Goal: Check status: Check status

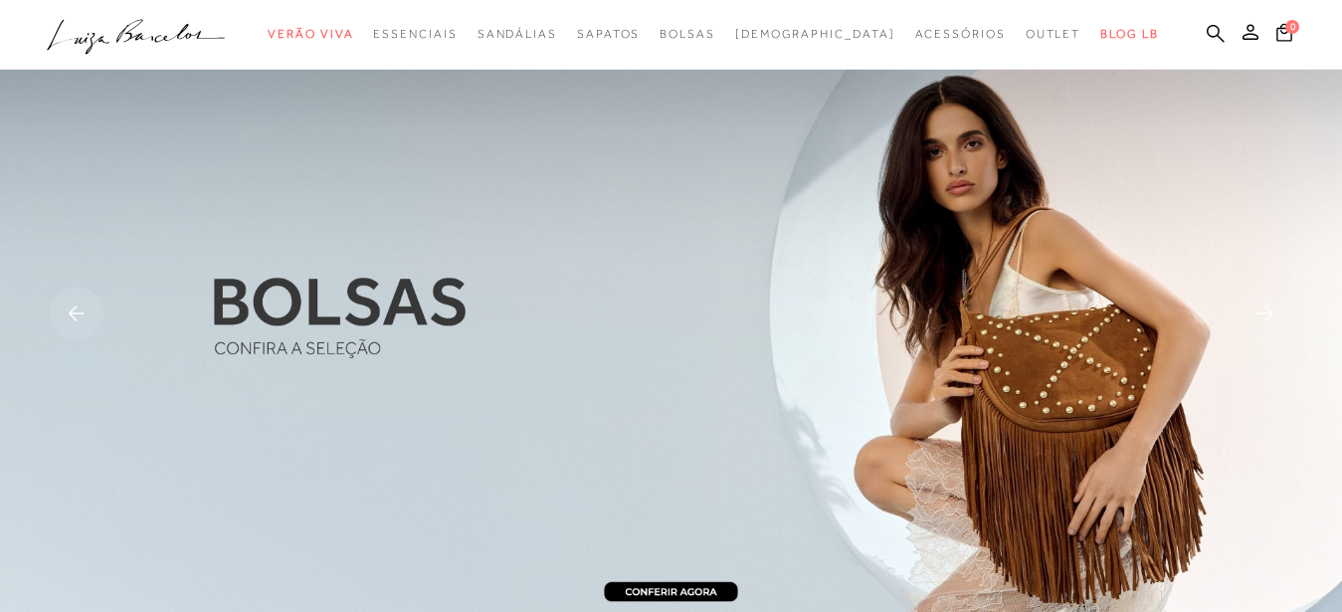
click at [1222, 36] on circle "submit" at bounding box center [1225, 32] width 14 height 14
click at [1242, 39] on icon at bounding box center [1250, 32] width 16 height 16
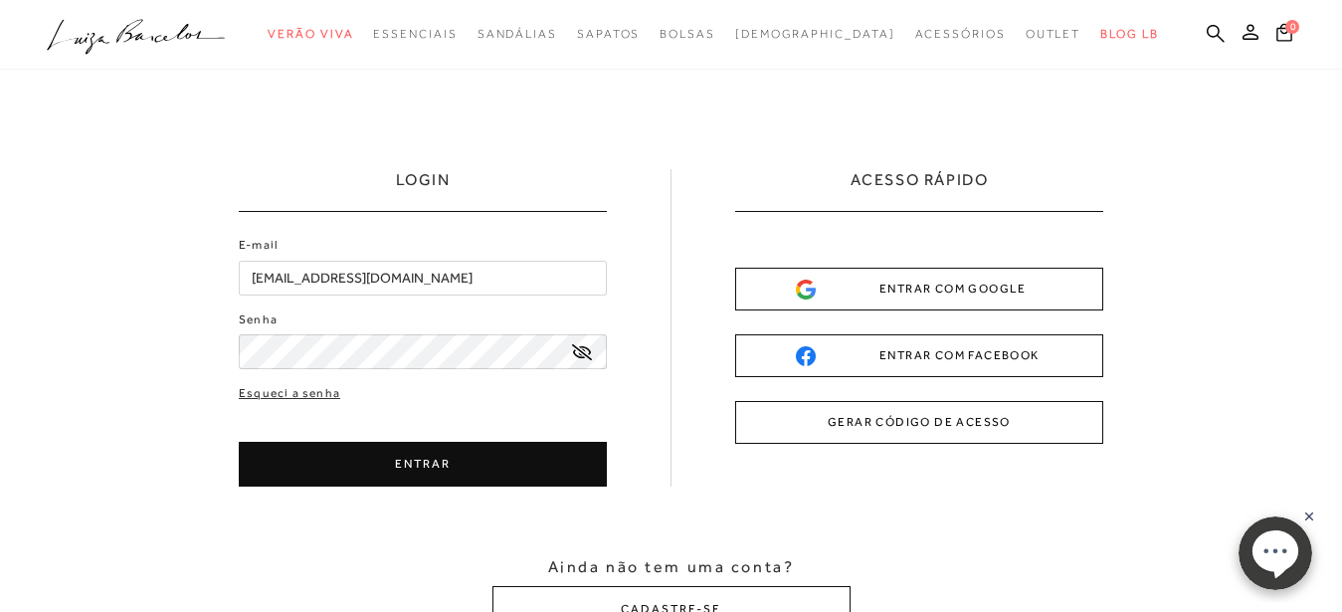
click at [401, 462] on button "ENTRAR" at bounding box center [423, 464] width 368 height 45
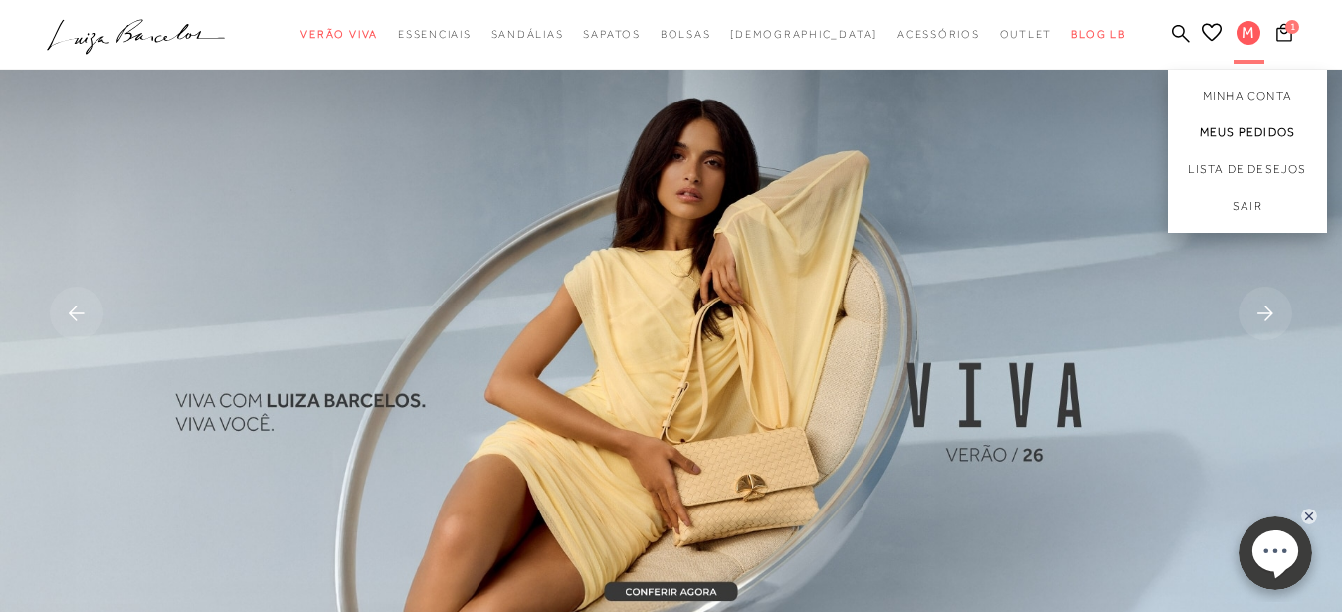
click at [1245, 134] on link "Meus Pedidos" at bounding box center [1247, 132] width 159 height 37
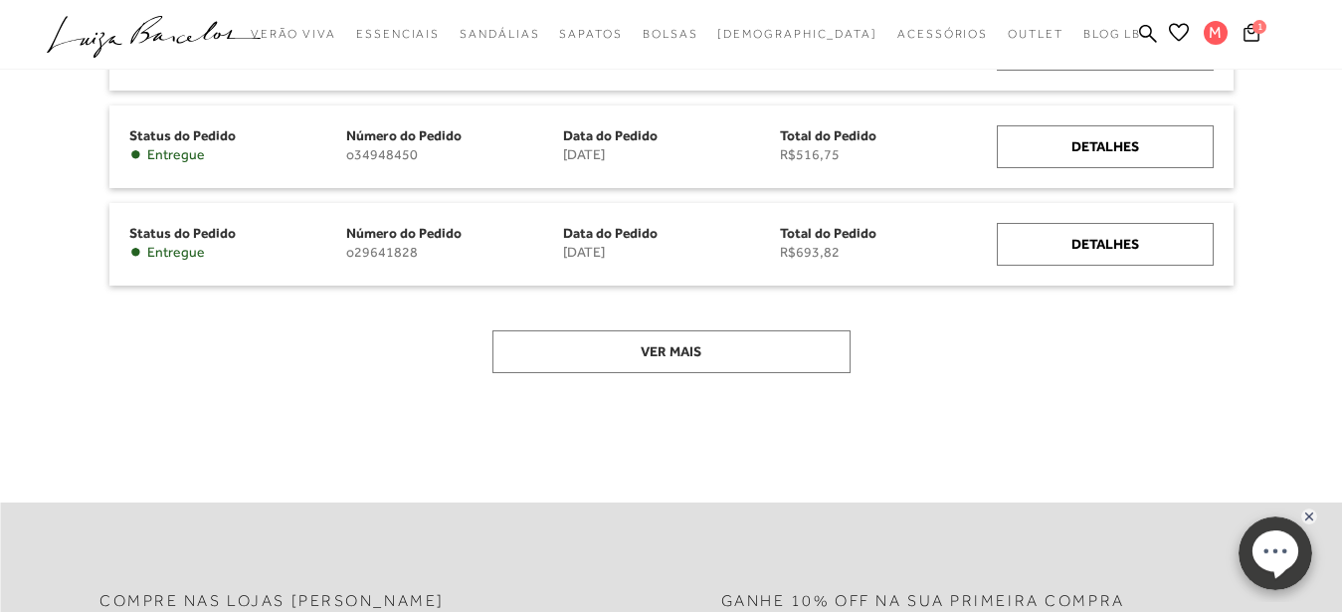
scroll to position [433, 0]
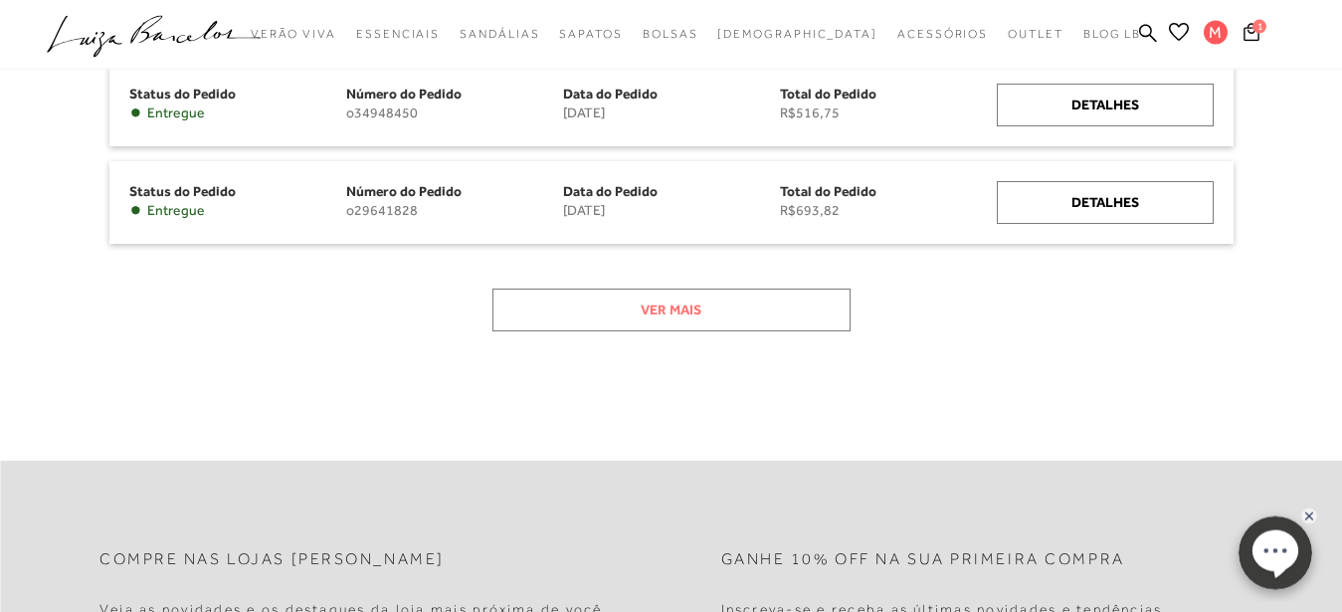
click at [733, 307] on button "Ver mais" at bounding box center [671, 309] width 358 height 43
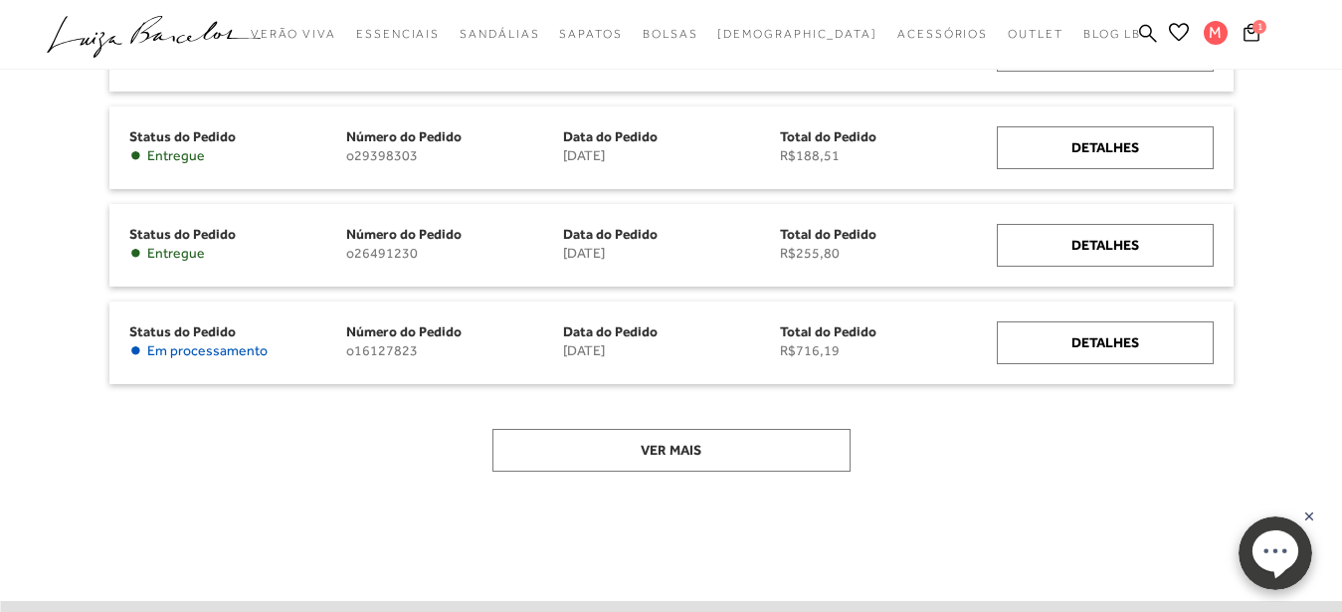
scroll to position [591, 0]
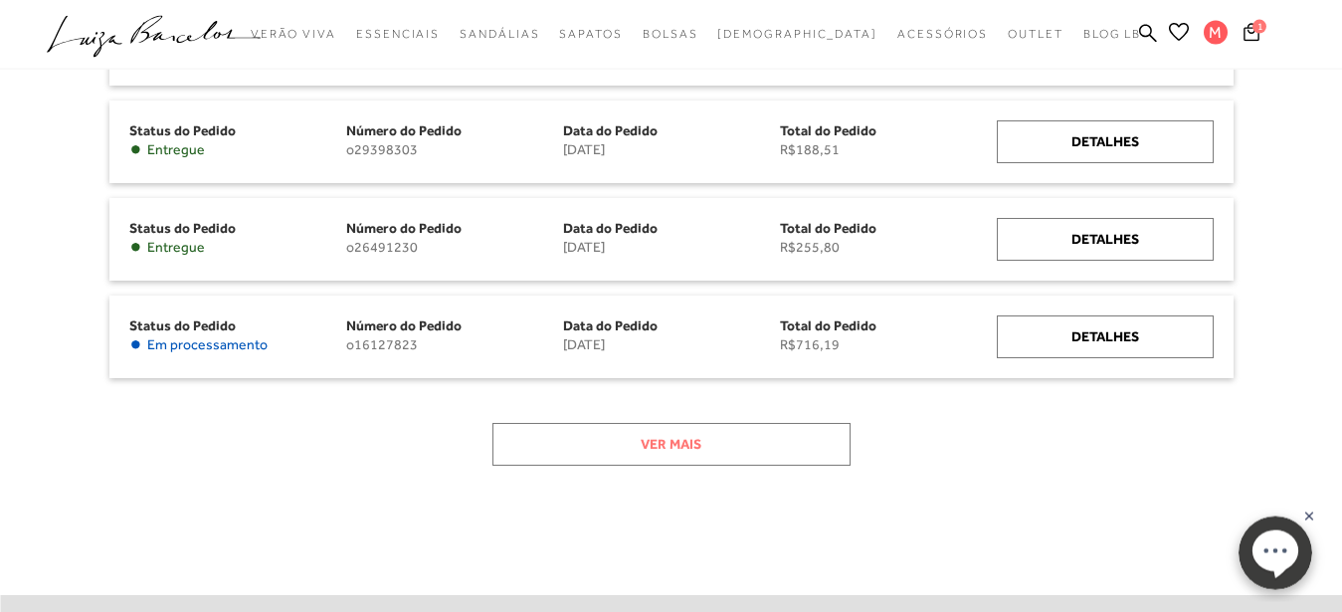
click at [677, 448] on button "Ver mais" at bounding box center [671, 444] width 358 height 43
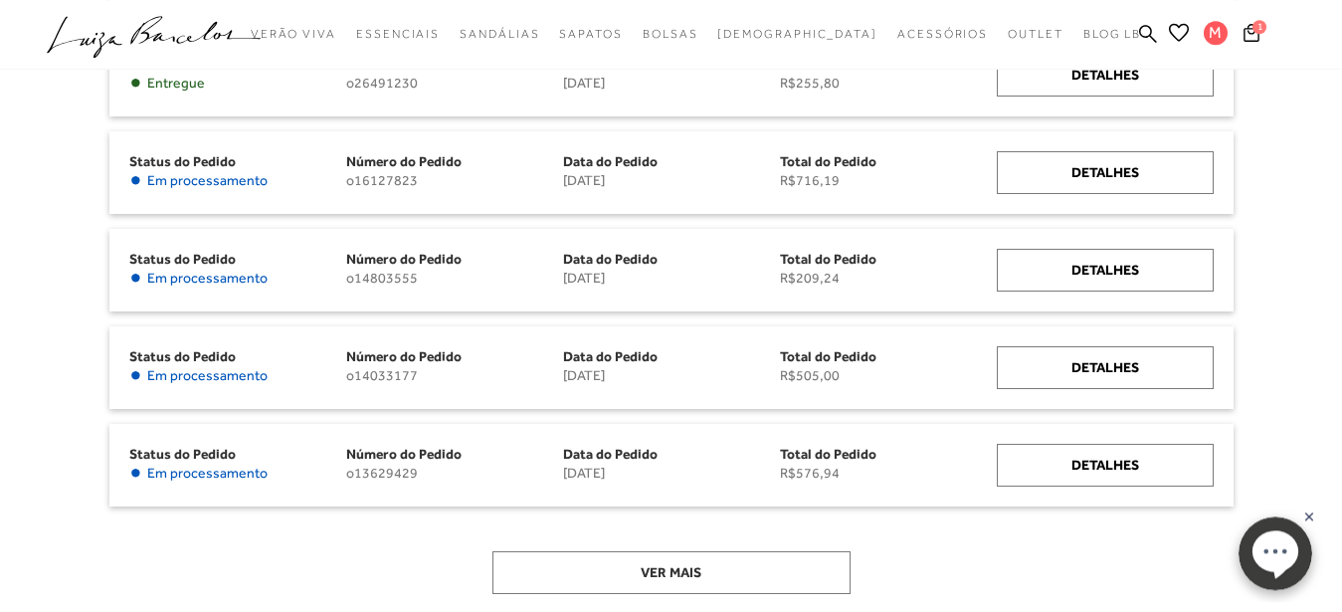
scroll to position [729, 0]
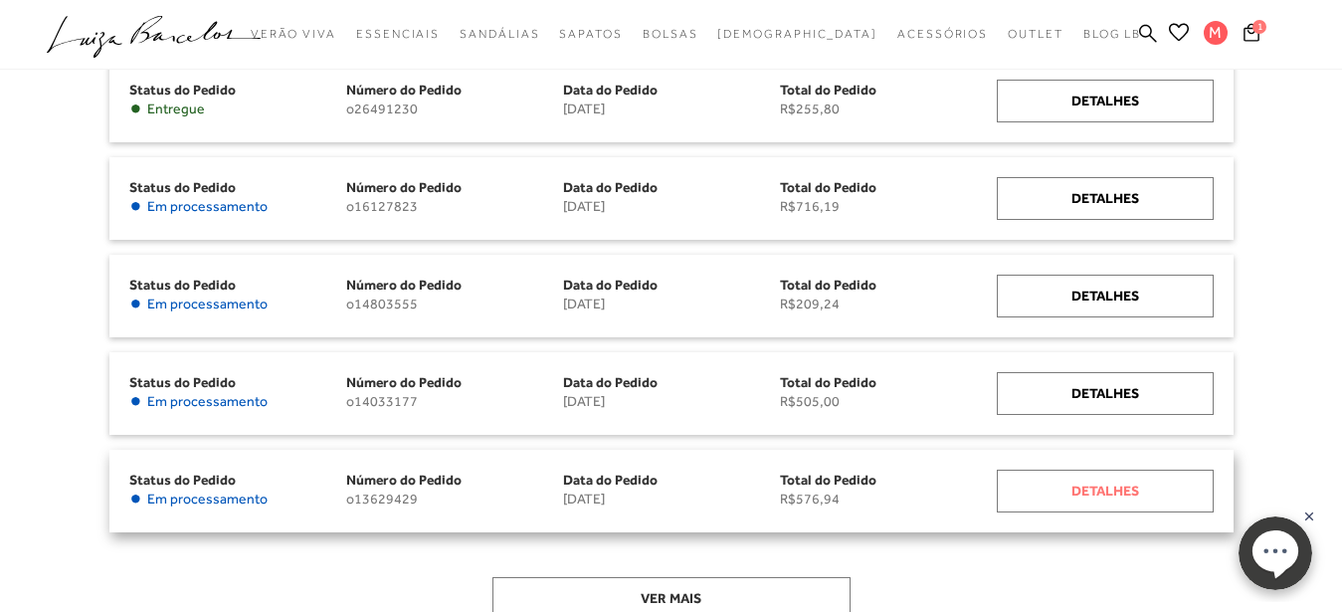
click at [1109, 481] on div "Detalhes" at bounding box center [1105, 491] width 217 height 43
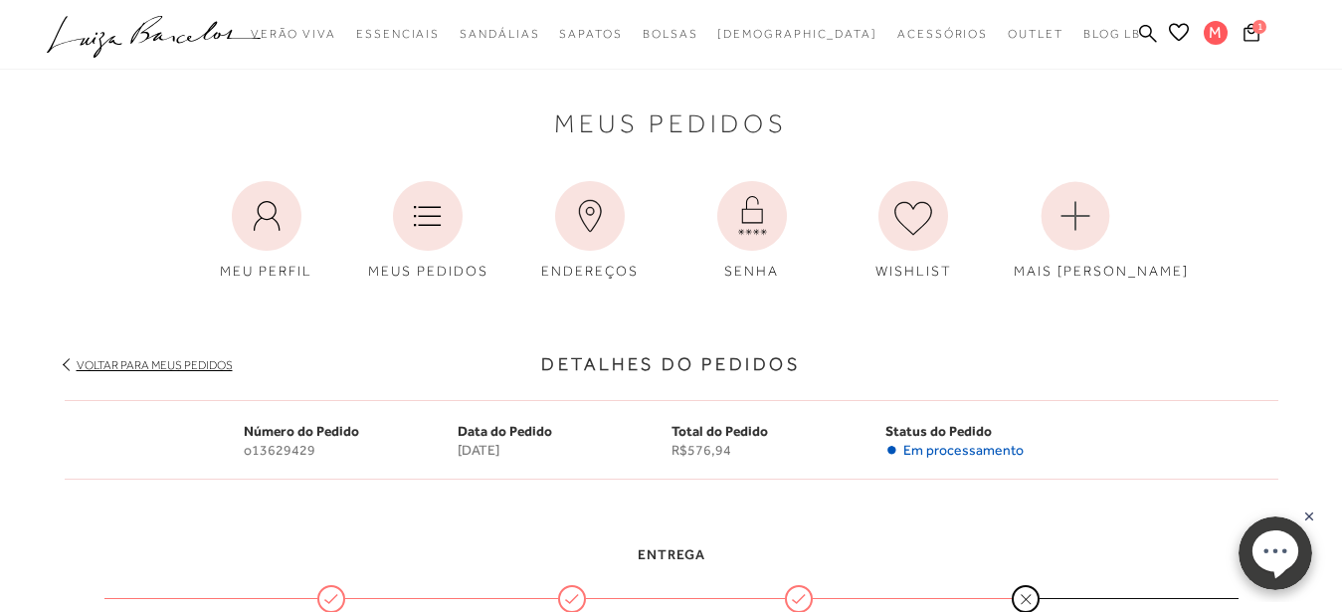
scroll to position [729, 0]
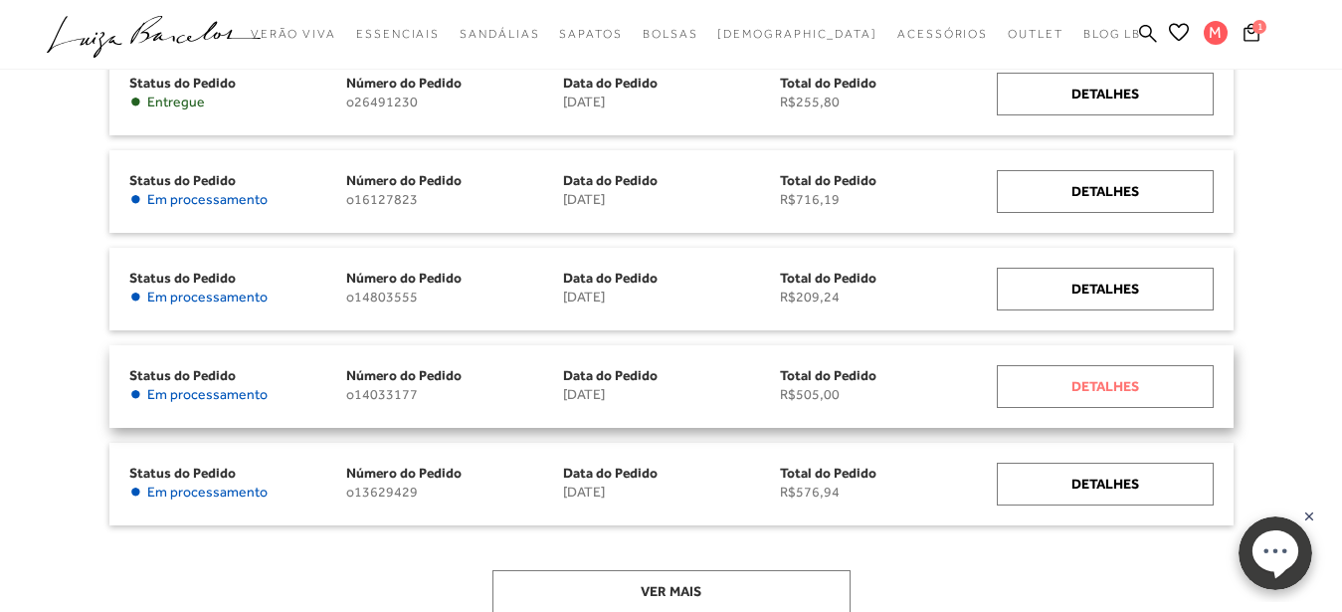
click at [1101, 379] on div "Detalhes" at bounding box center [1105, 386] width 217 height 43
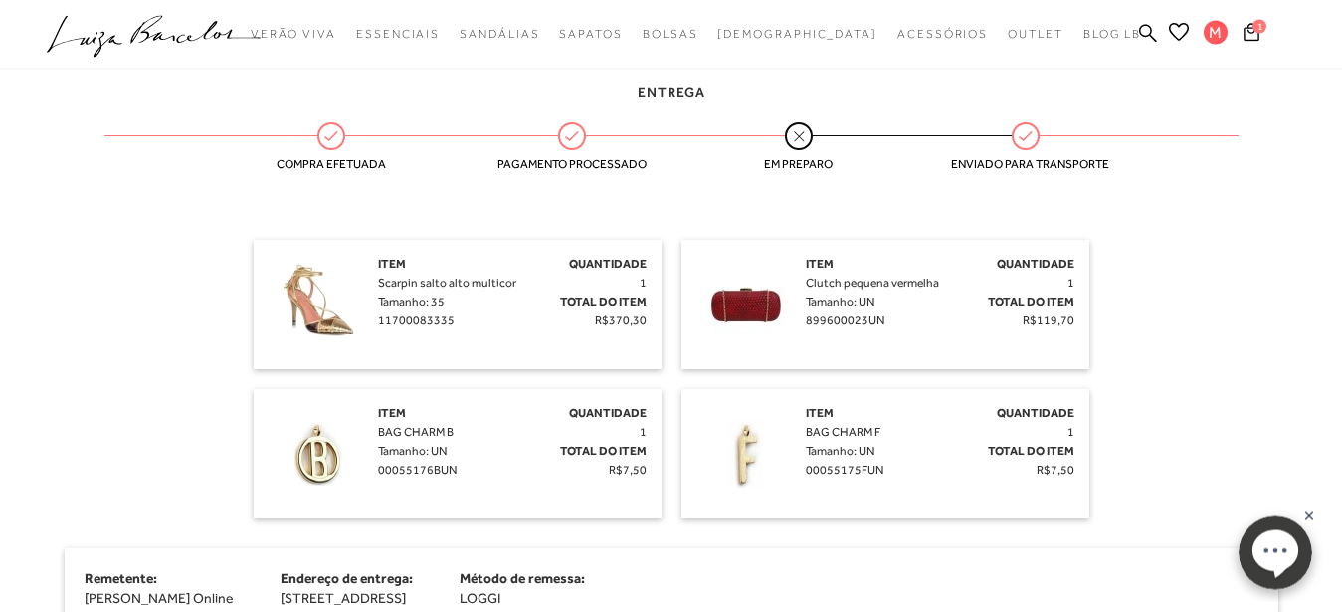
scroll to position [467, 0]
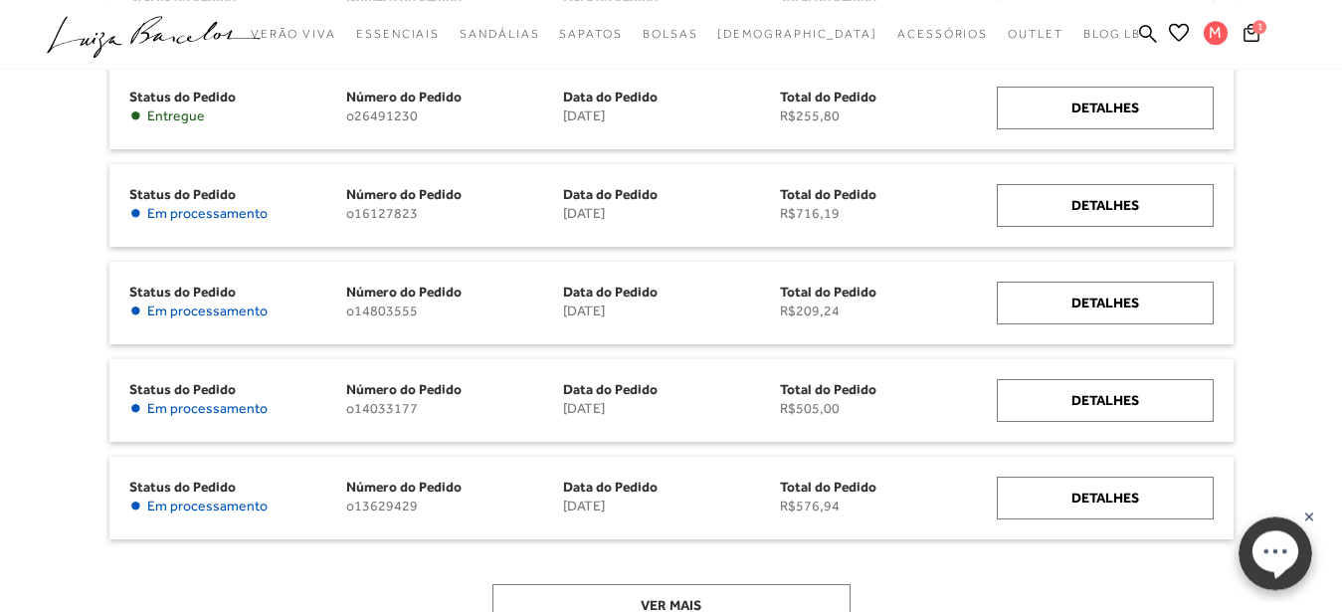
scroll to position [714, 0]
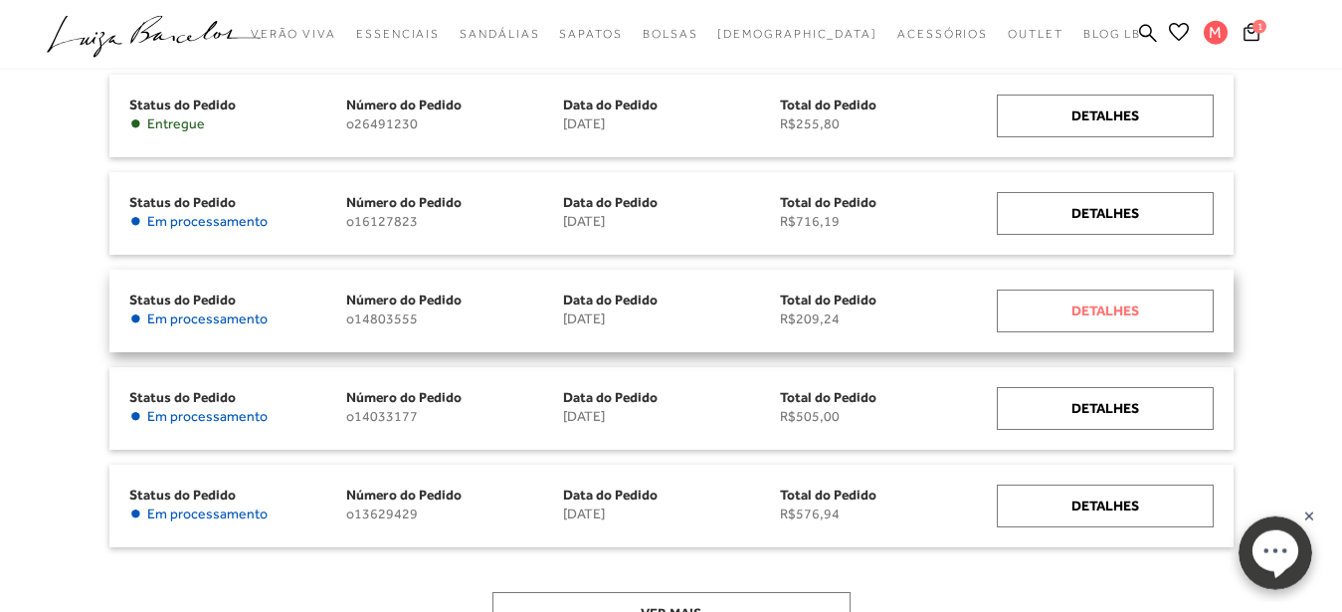
click at [1112, 303] on div "Detalhes" at bounding box center [1105, 310] width 217 height 43
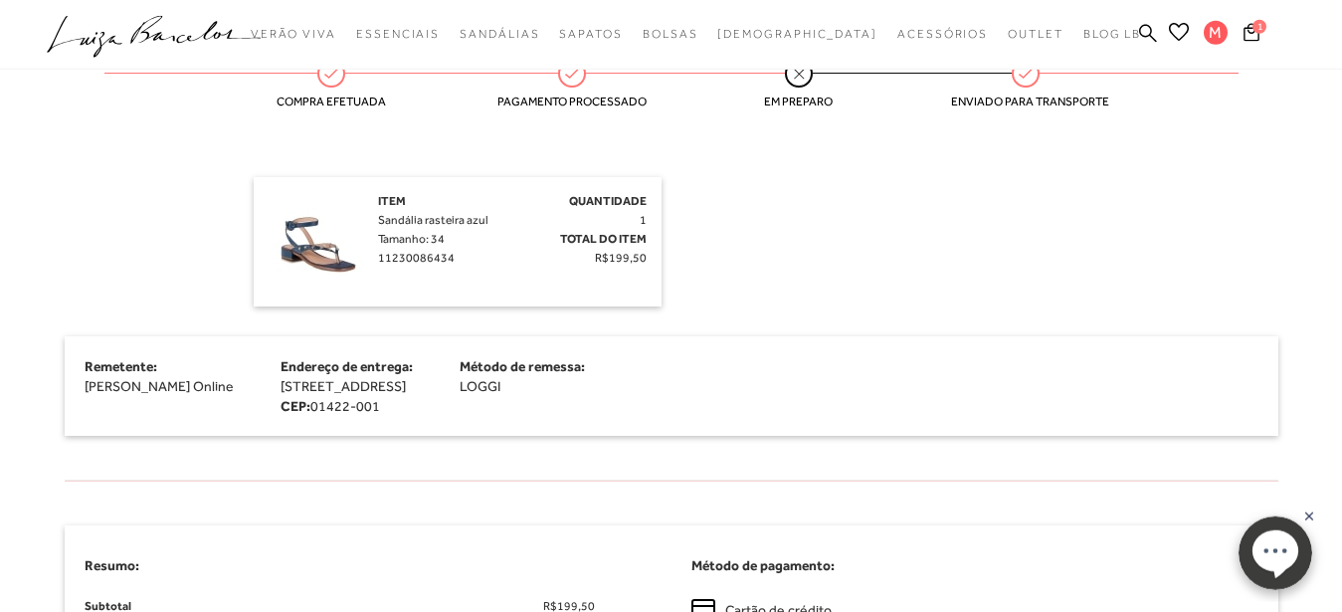
scroll to position [386, 0]
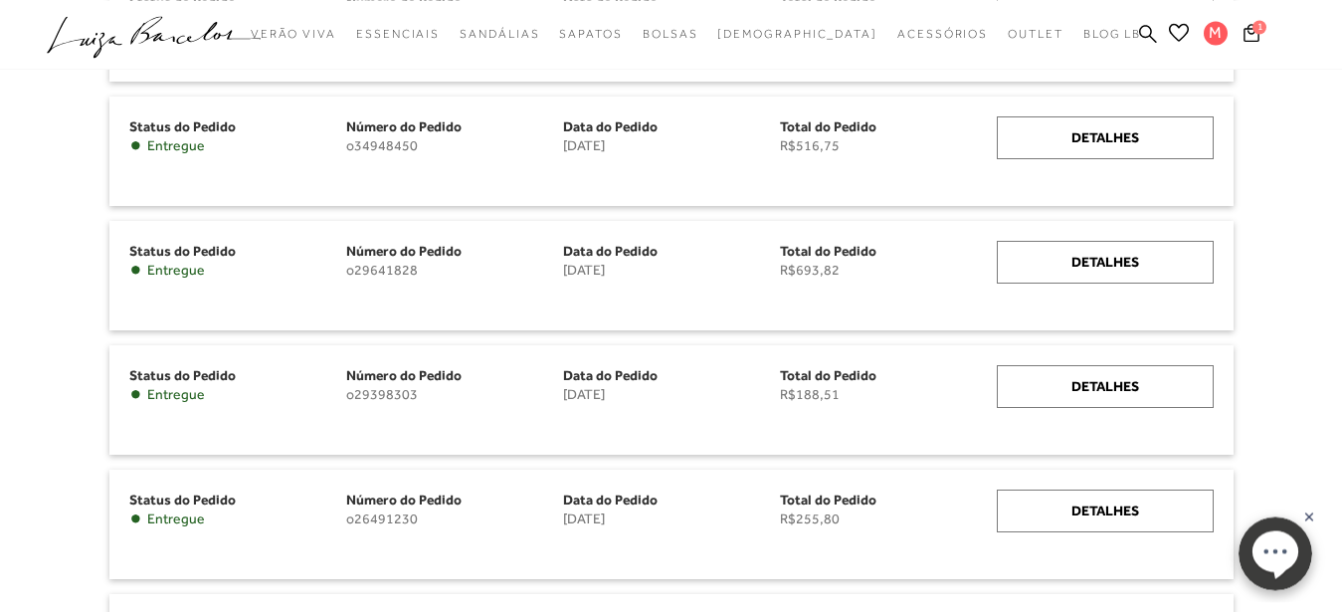
scroll to position [431, 0]
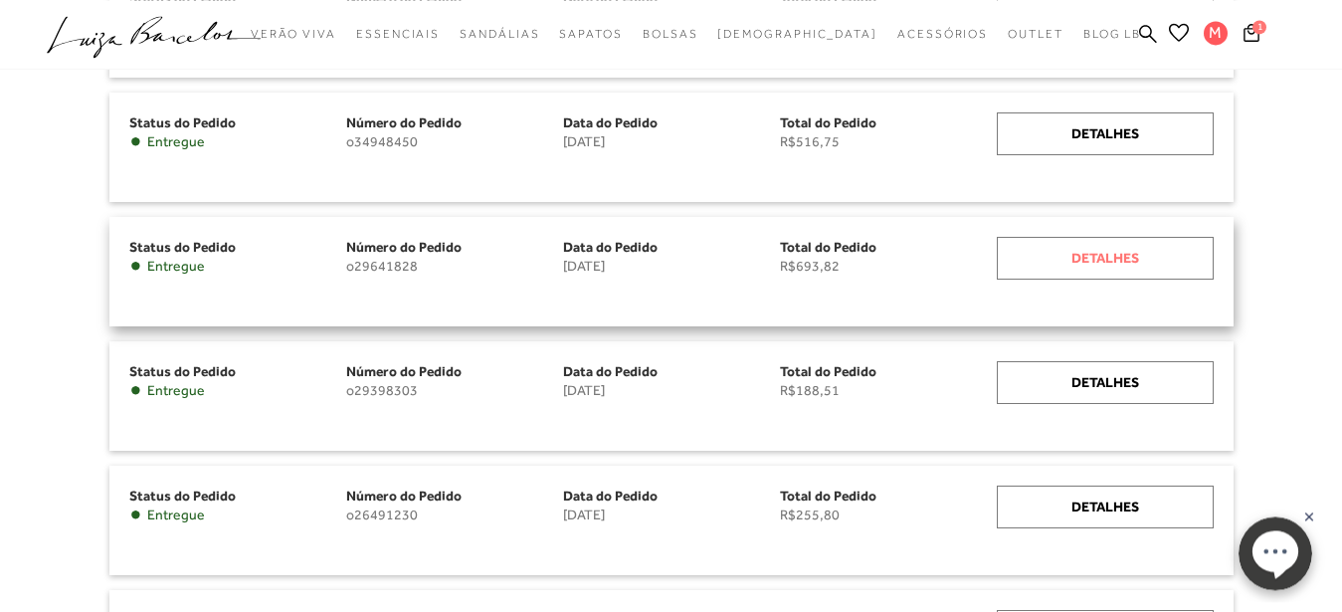
click at [1141, 262] on div "Detalhes" at bounding box center [1105, 258] width 217 height 43
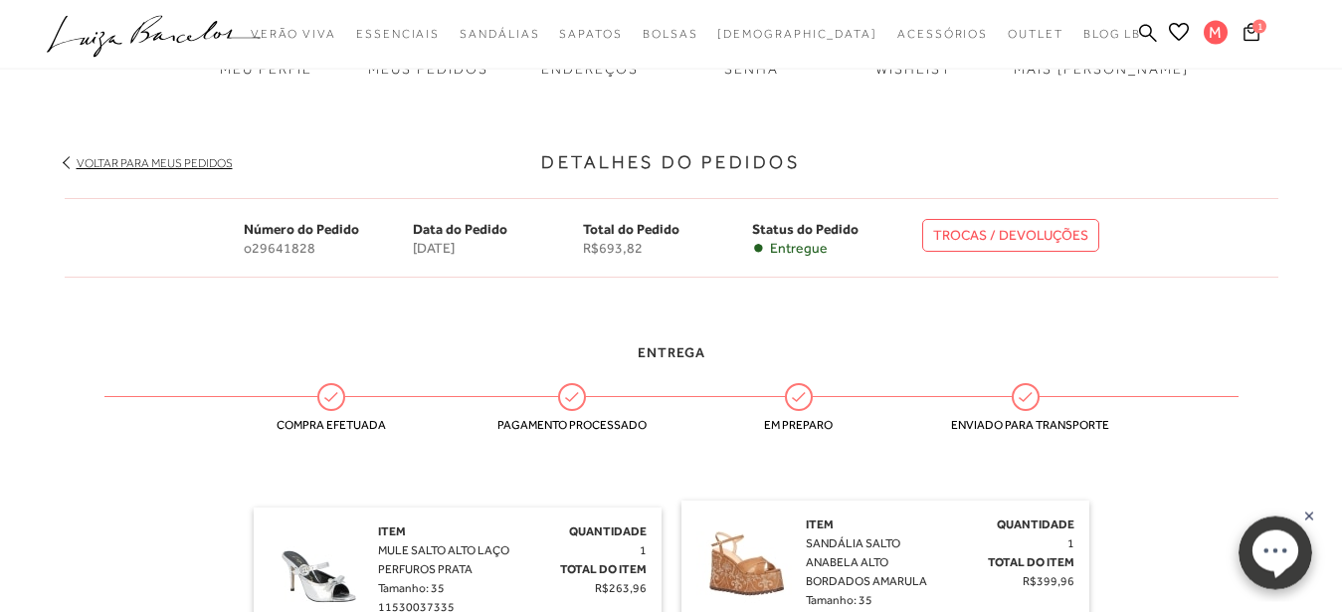
scroll to position [180, 0]
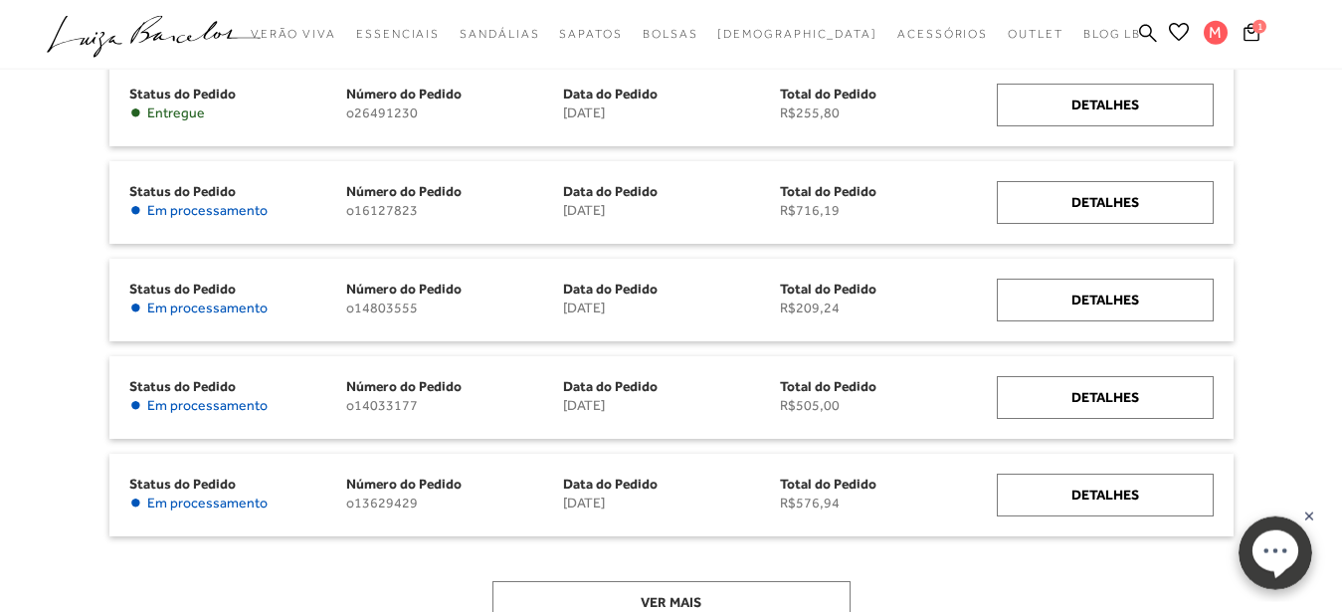
scroll to position [722, 0]
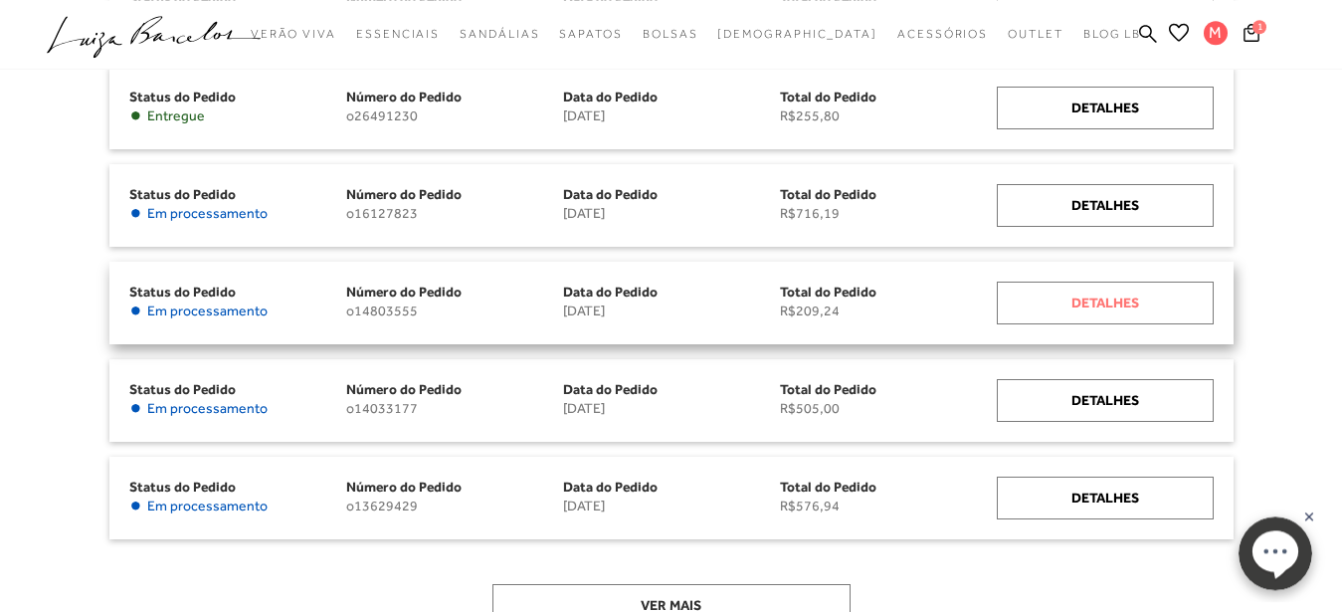
click at [1074, 298] on div "Detalhes" at bounding box center [1105, 303] width 217 height 43
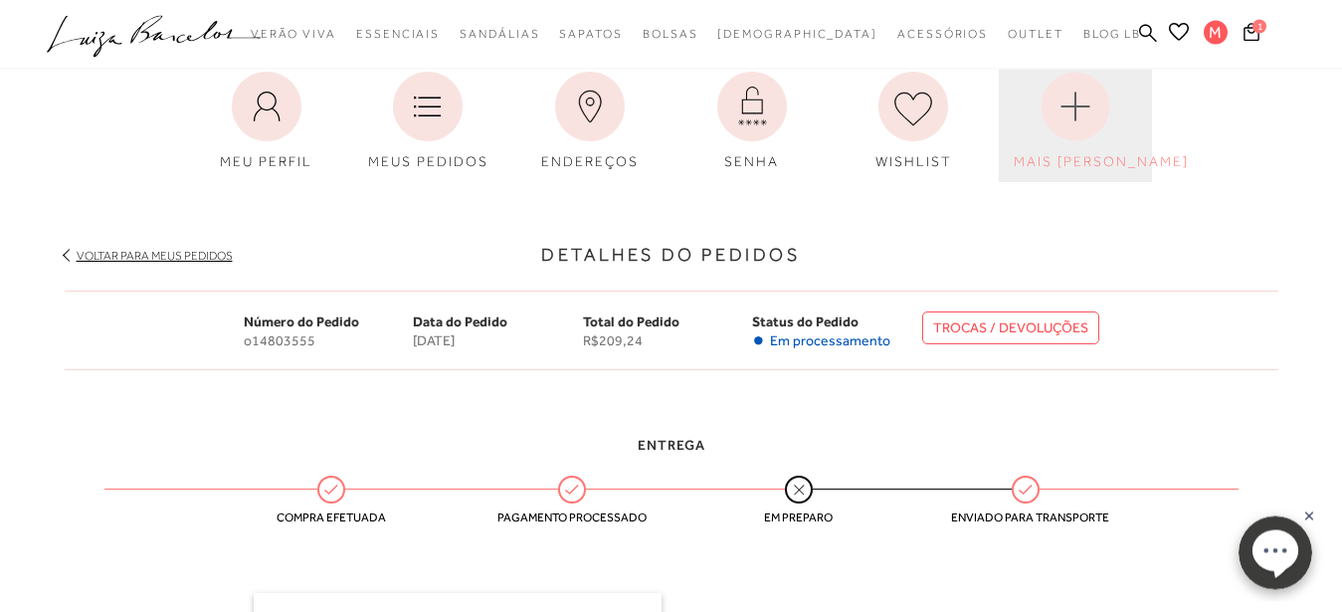
scroll to position [101, 0]
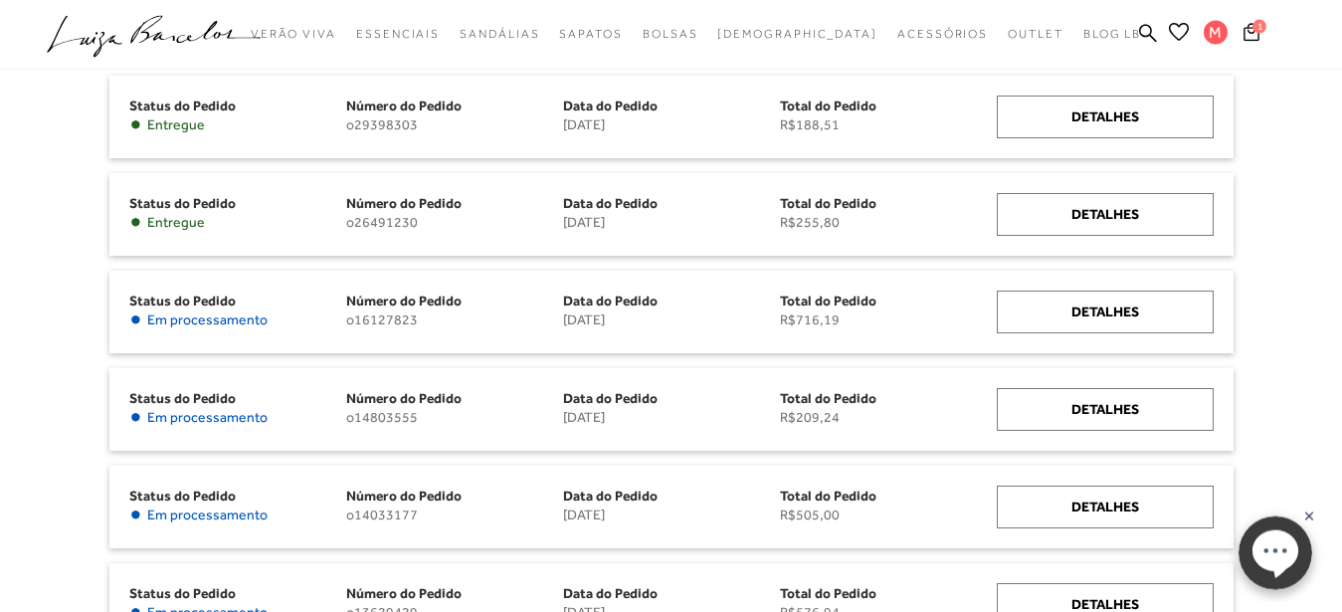
scroll to position [587, 0]
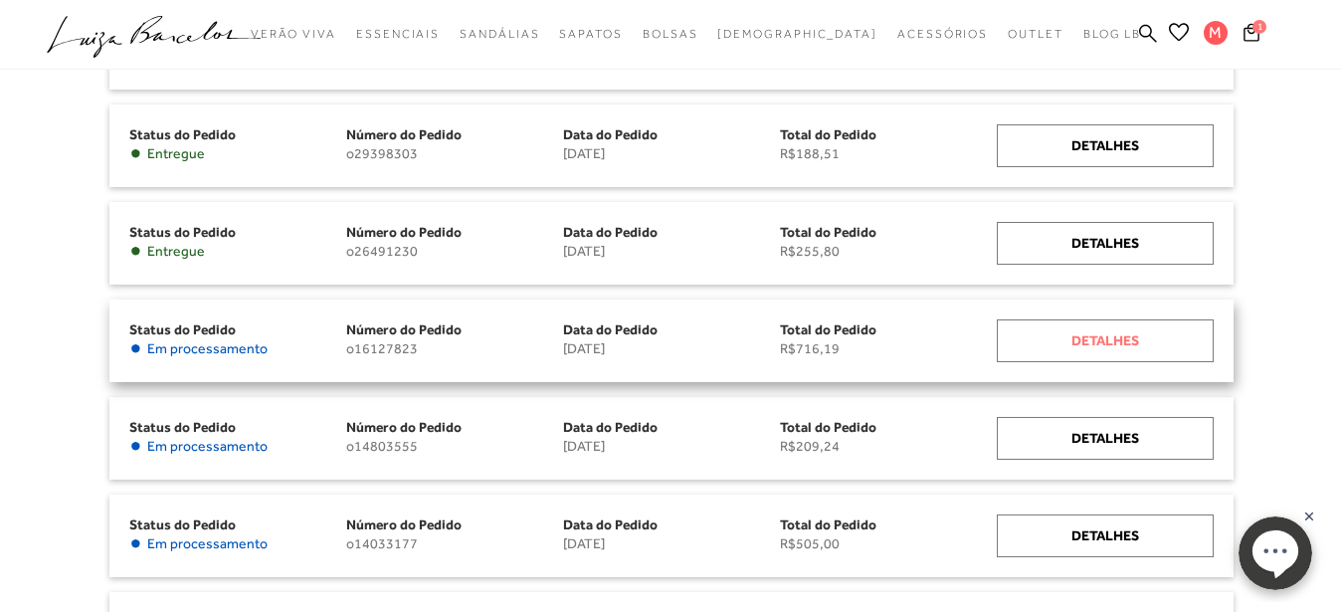
click at [1117, 336] on div "Detalhes" at bounding box center [1105, 340] width 217 height 43
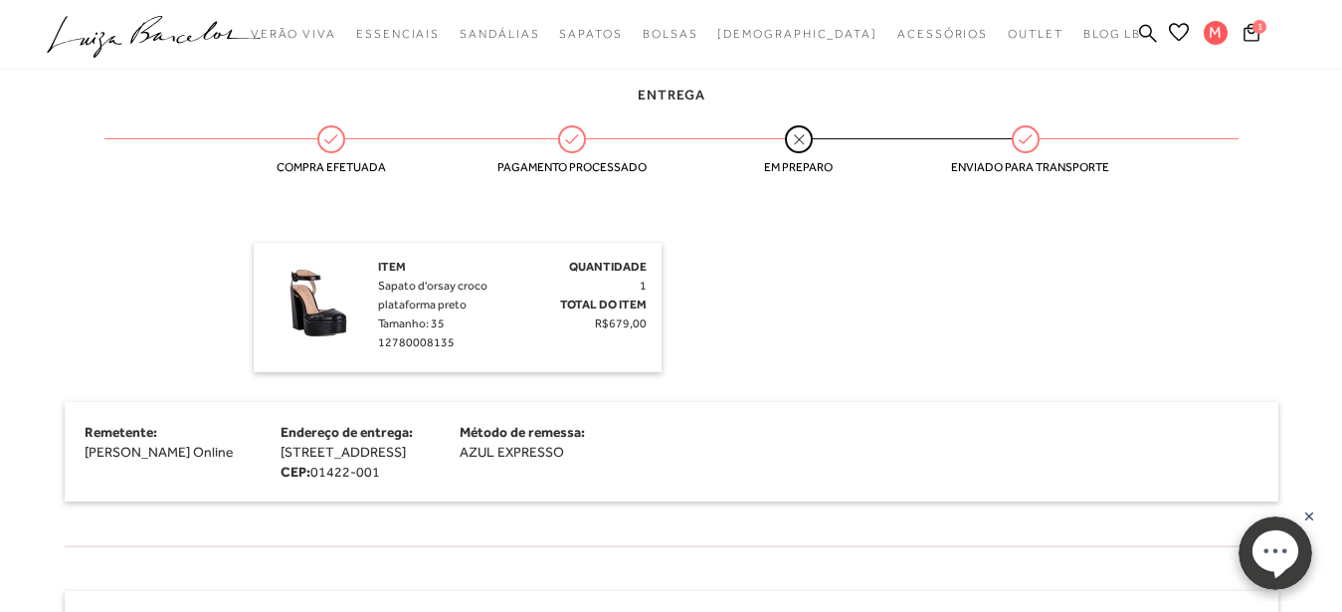
scroll to position [435, 0]
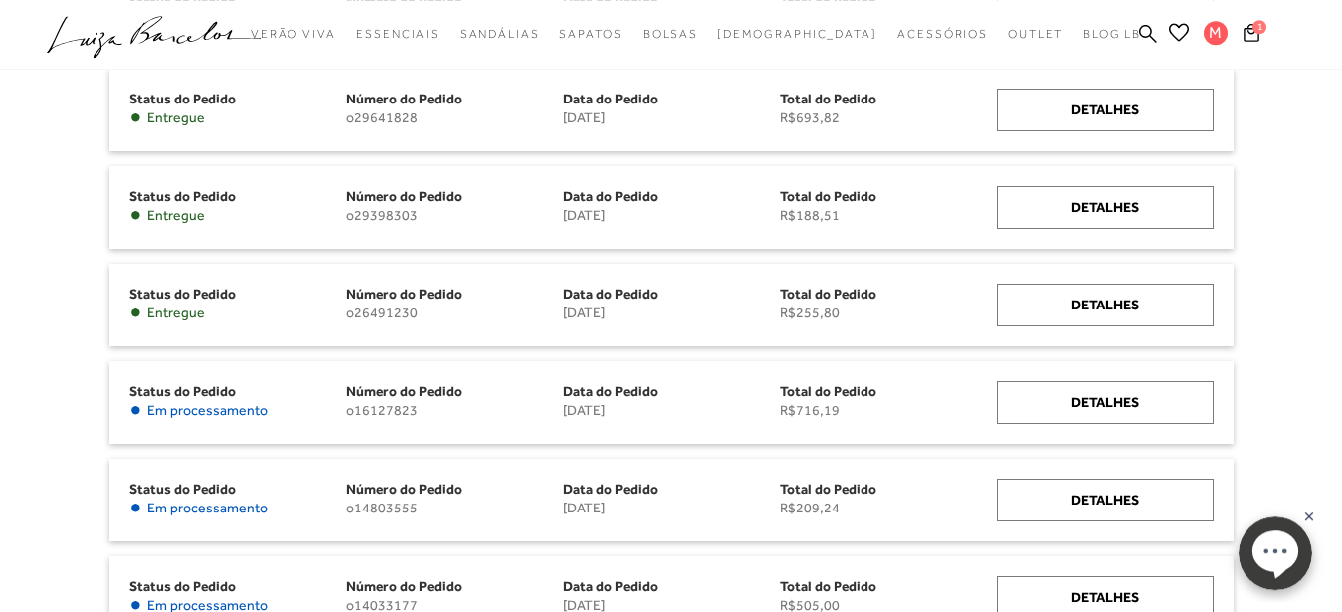
scroll to position [510, 0]
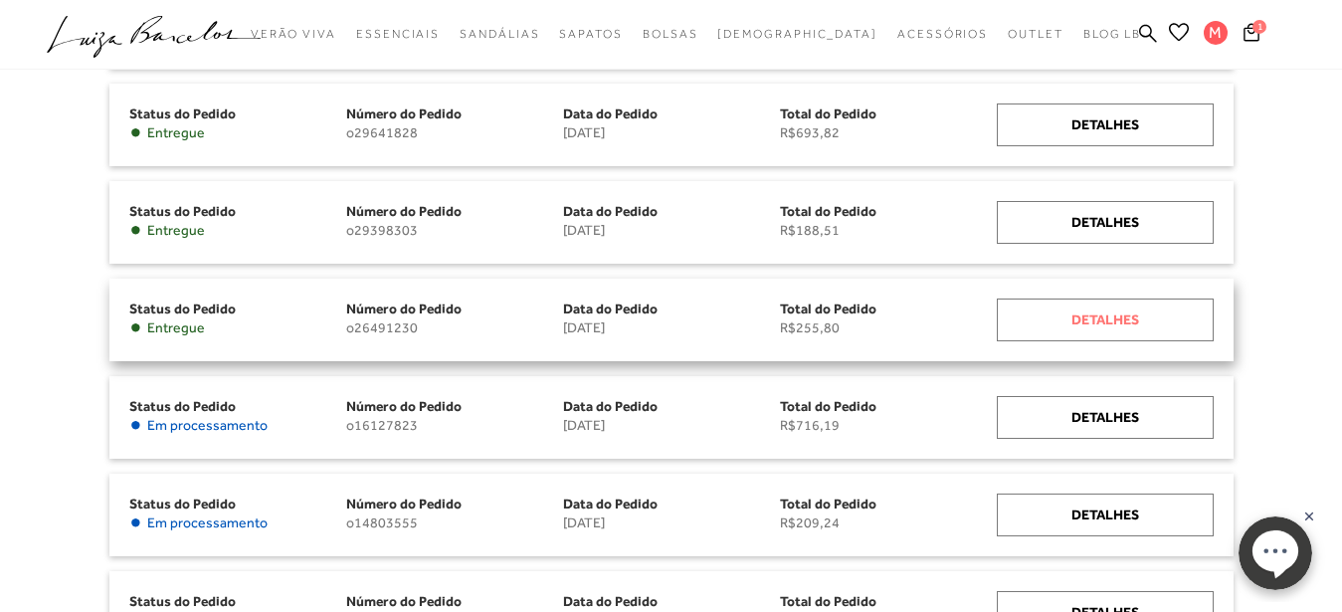
click at [1117, 311] on div "Detalhes" at bounding box center [1105, 319] width 217 height 43
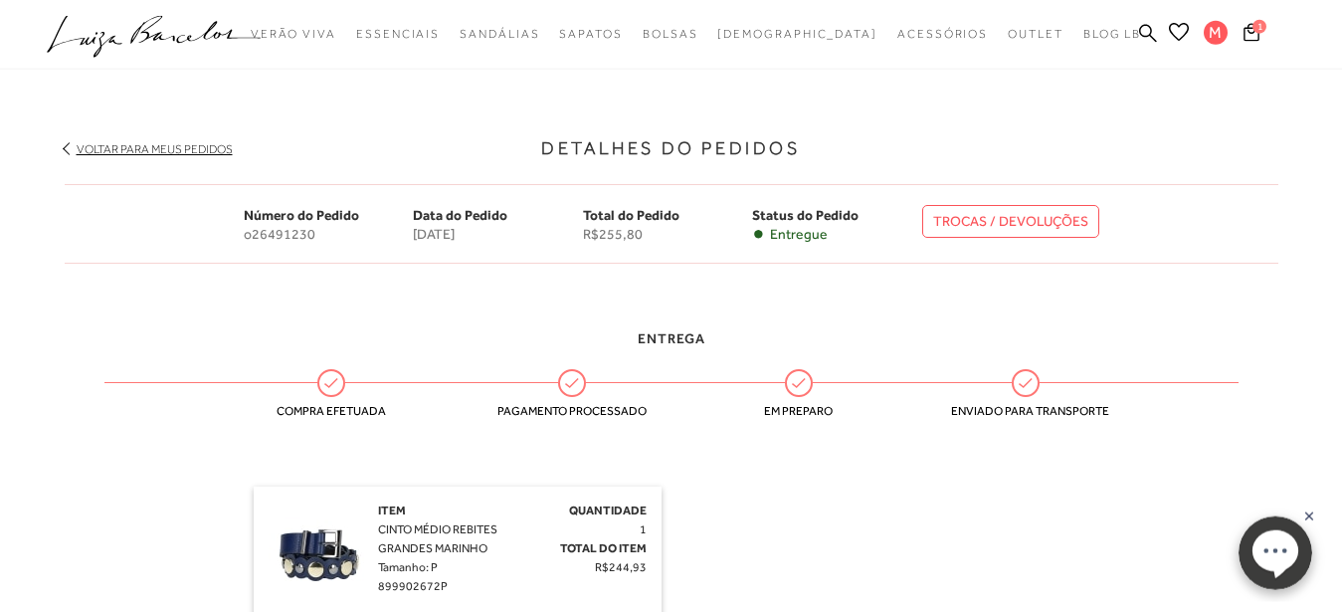
scroll to position [443, 0]
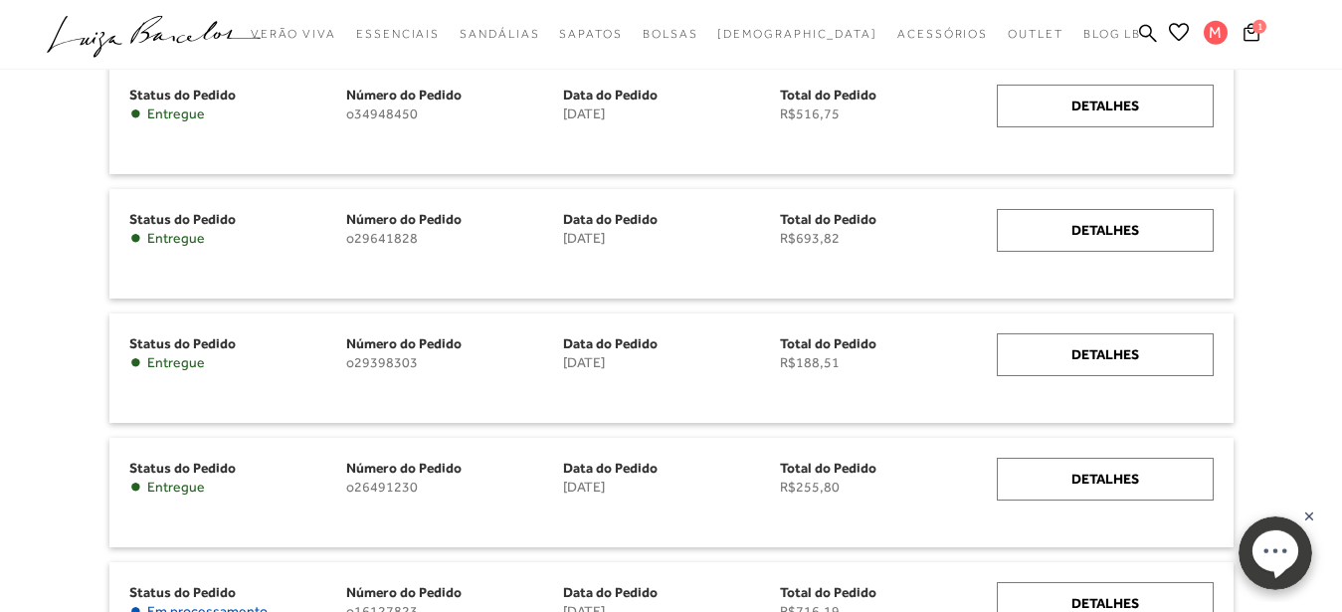
scroll to position [451, 0]
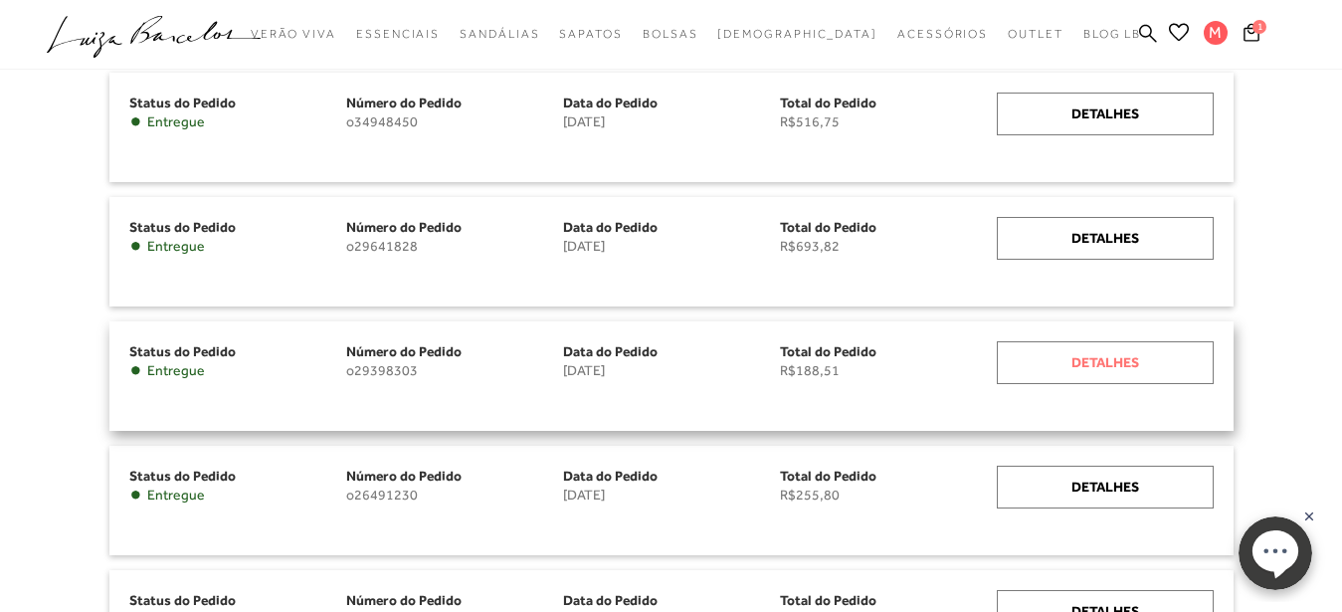
click at [1114, 367] on div "Detalhes" at bounding box center [1105, 362] width 217 height 43
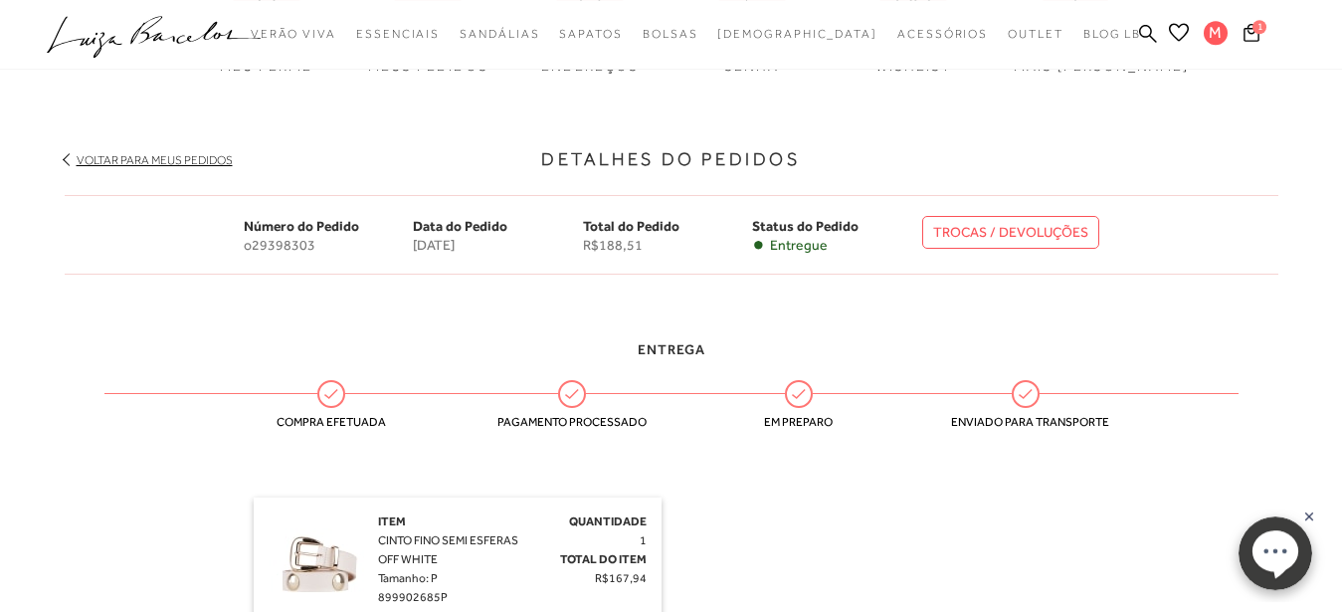
scroll to position [296, 0]
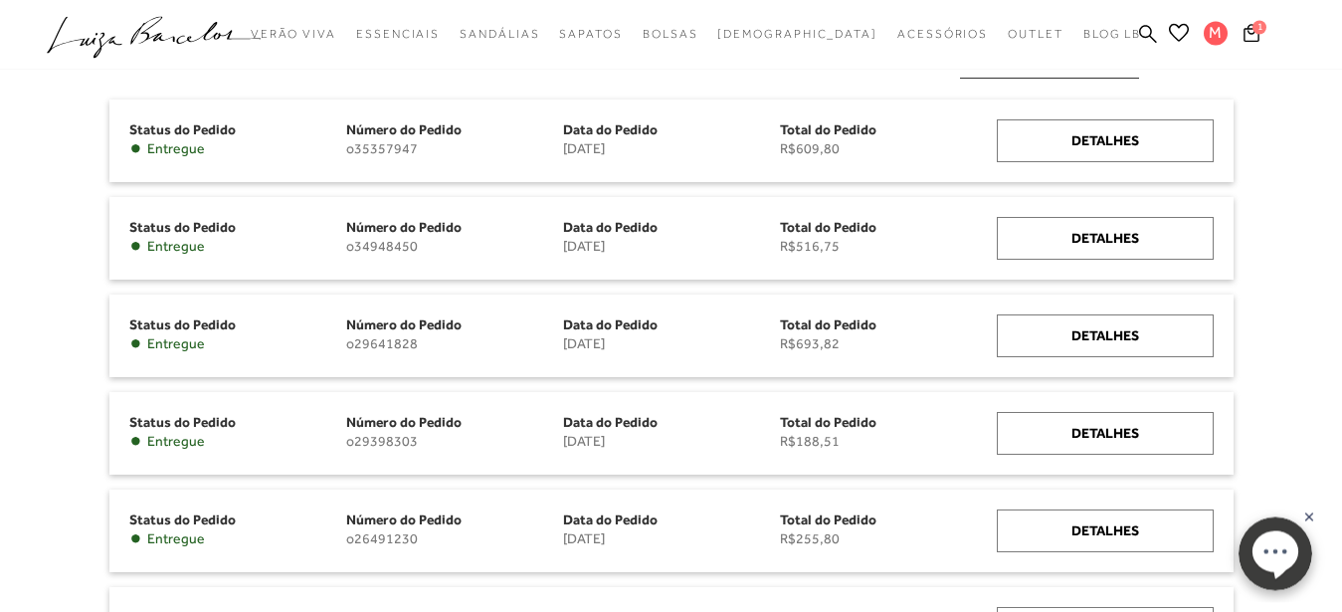
scroll to position [306, 0]
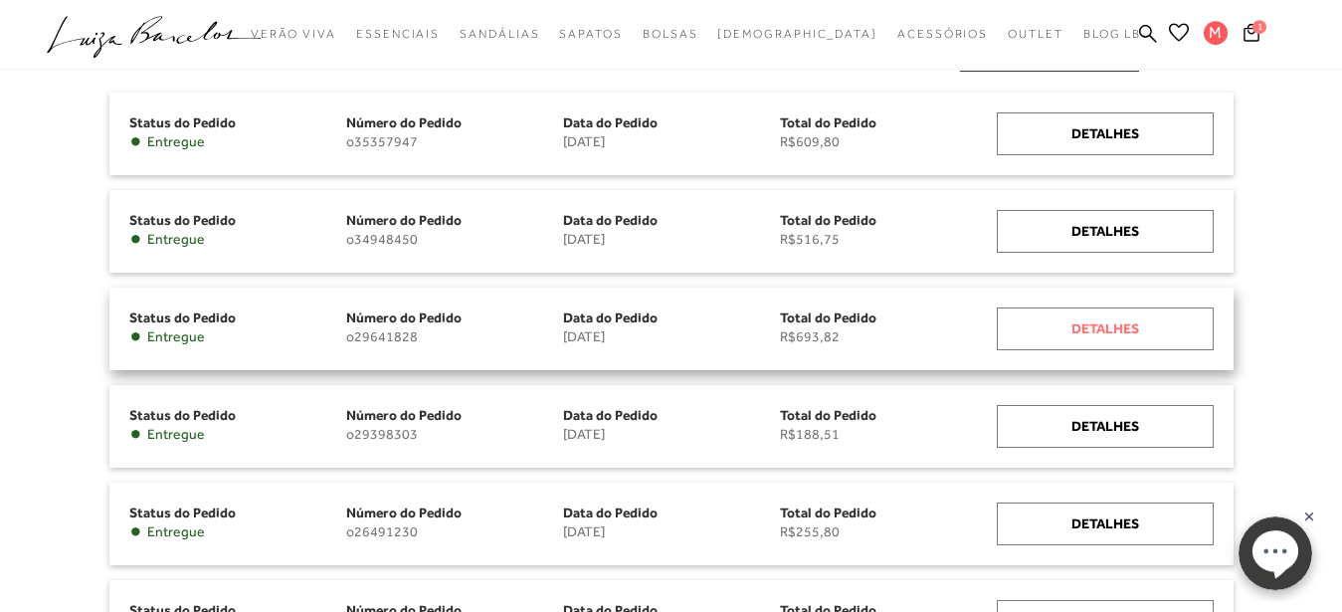
click at [1111, 325] on div "Detalhes" at bounding box center [1105, 328] width 217 height 43
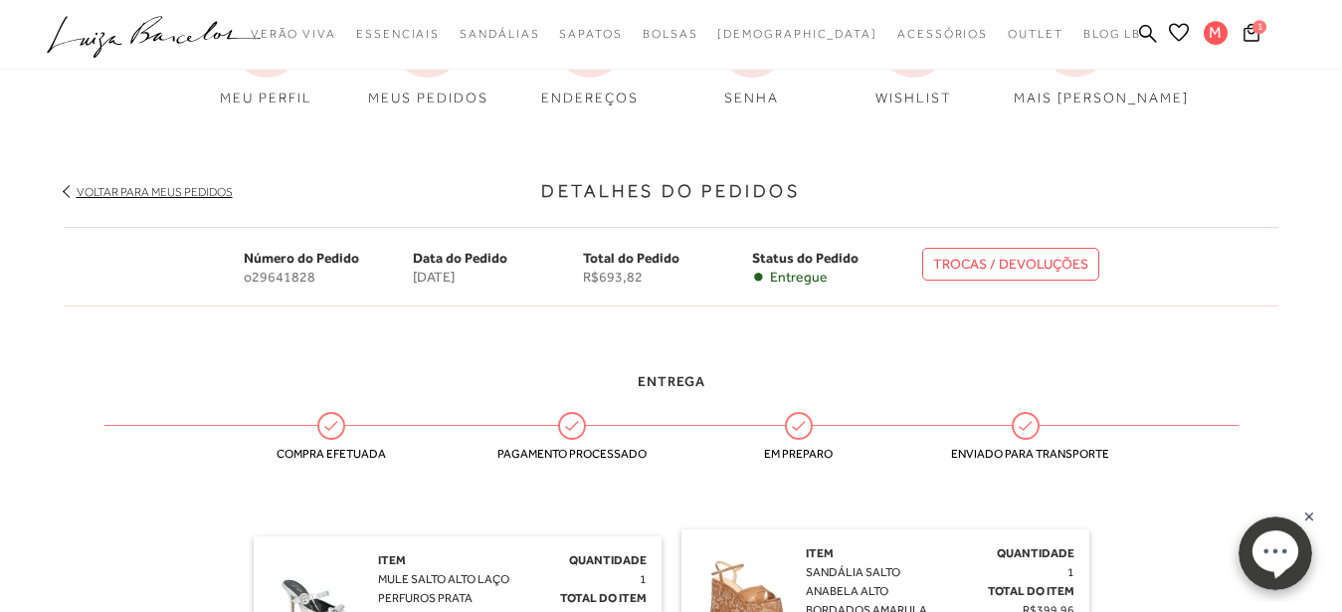
scroll to position [162, 0]
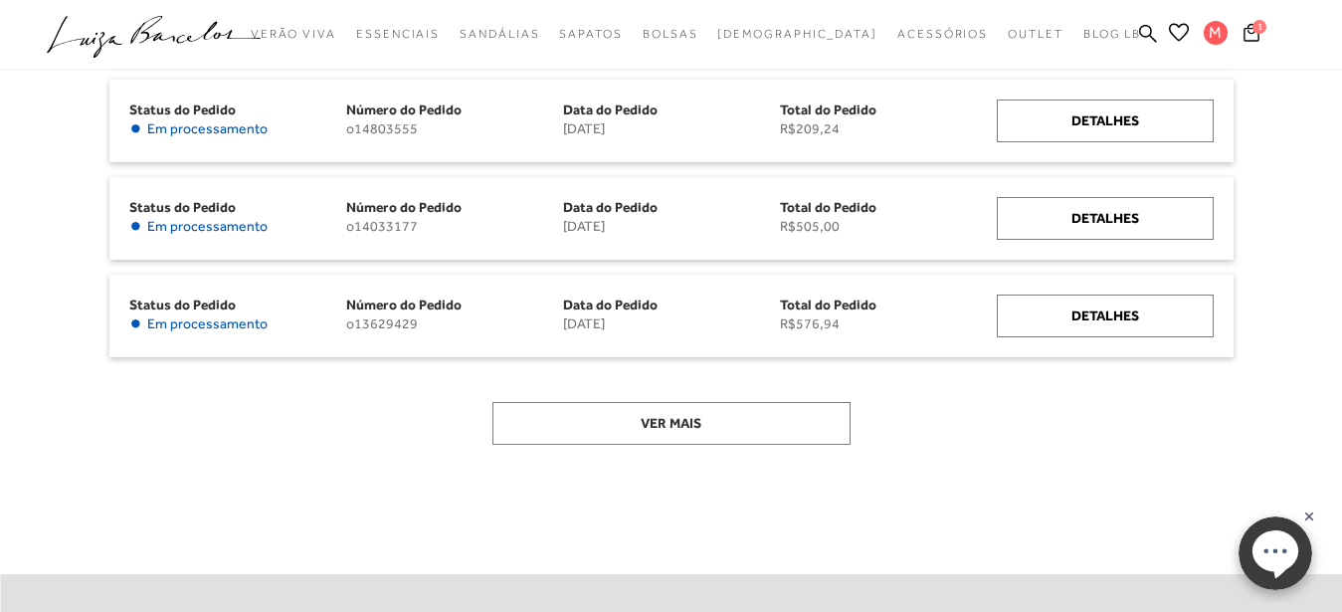
scroll to position [1053, 0]
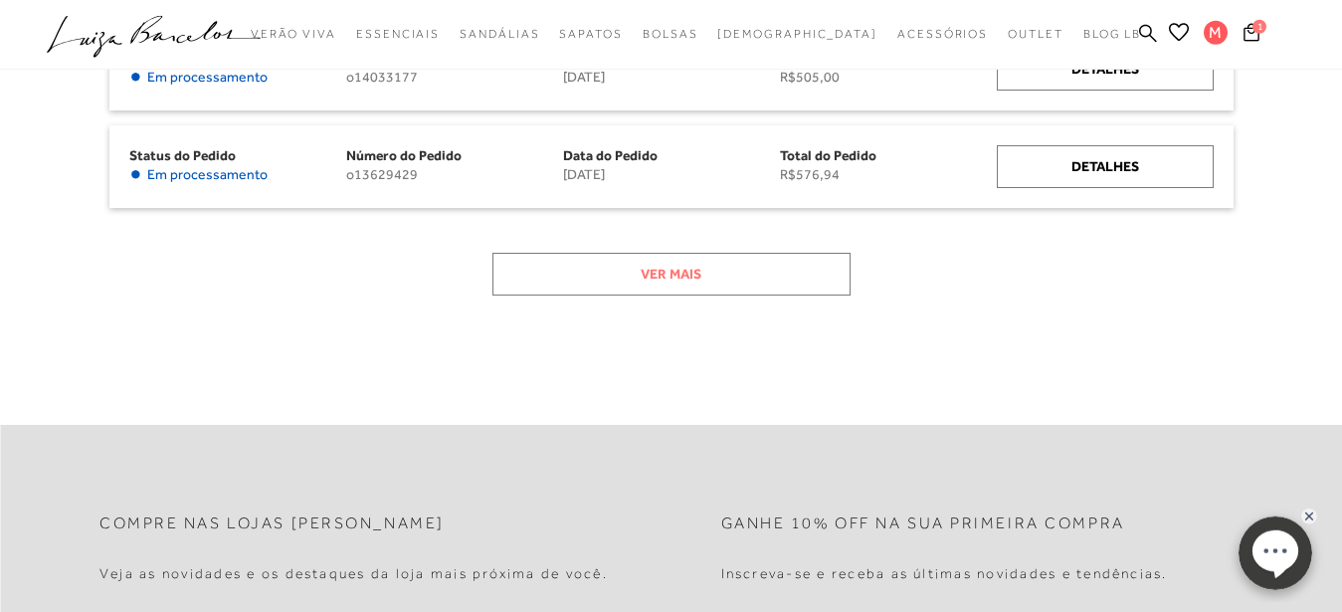
click at [705, 269] on button "Ver mais" at bounding box center [671, 274] width 358 height 43
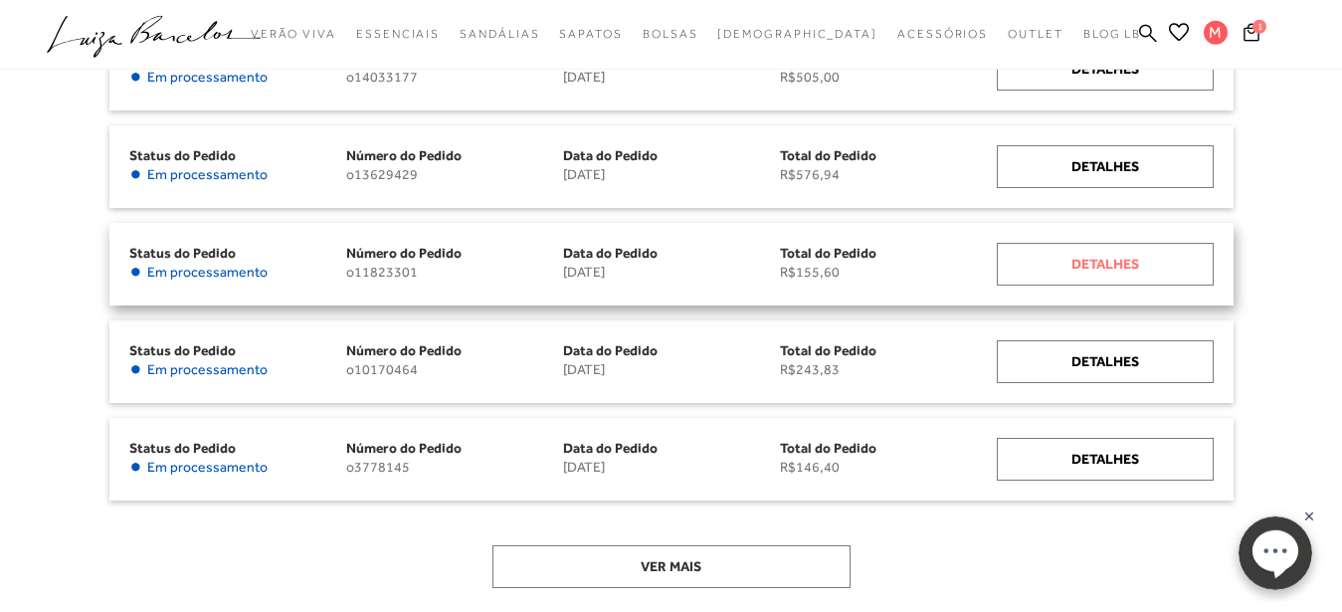
click at [1126, 270] on div "Detalhes" at bounding box center [1105, 264] width 217 height 43
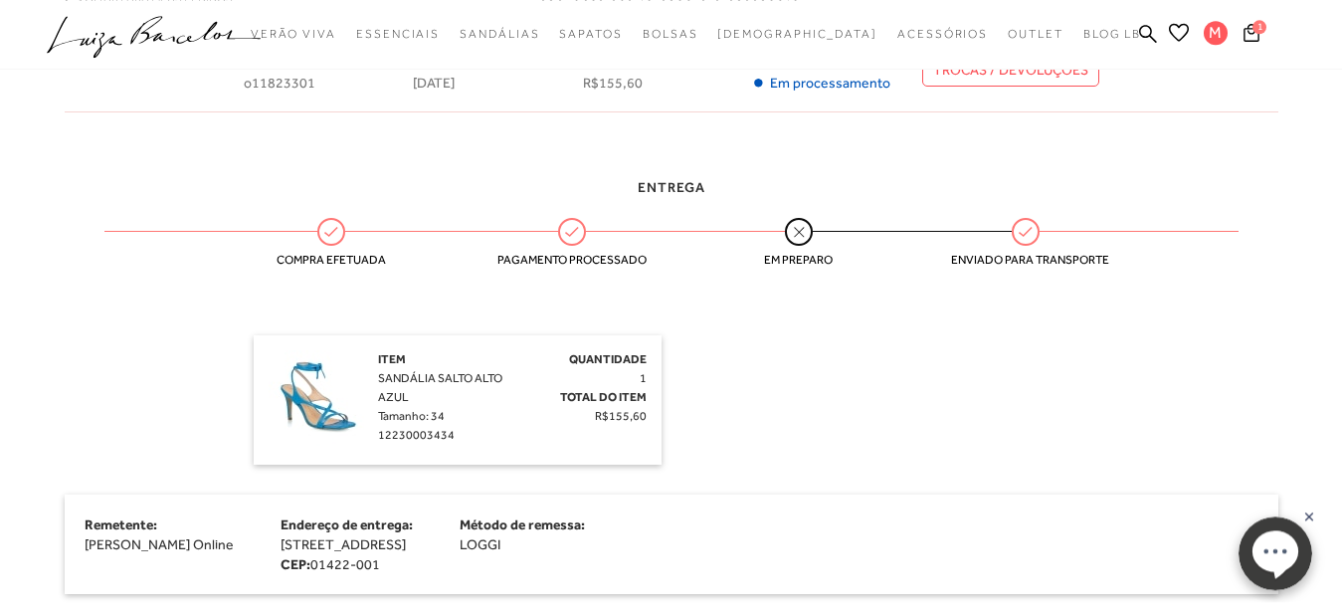
scroll to position [396, 0]
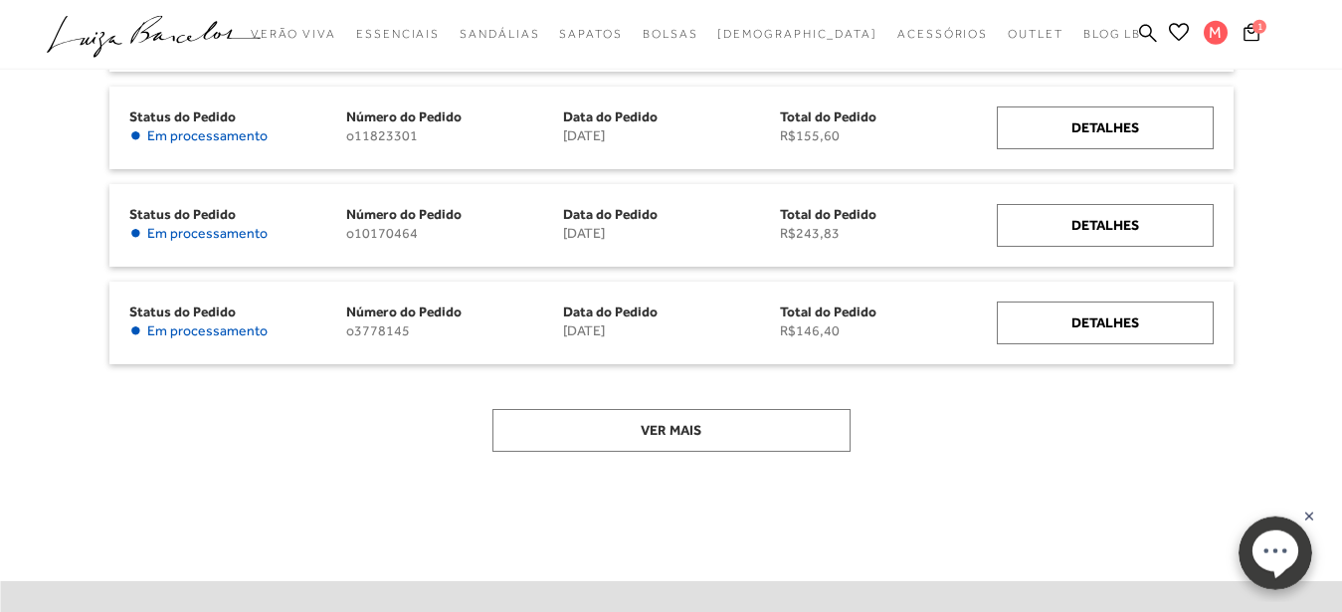
scroll to position [1124, 0]
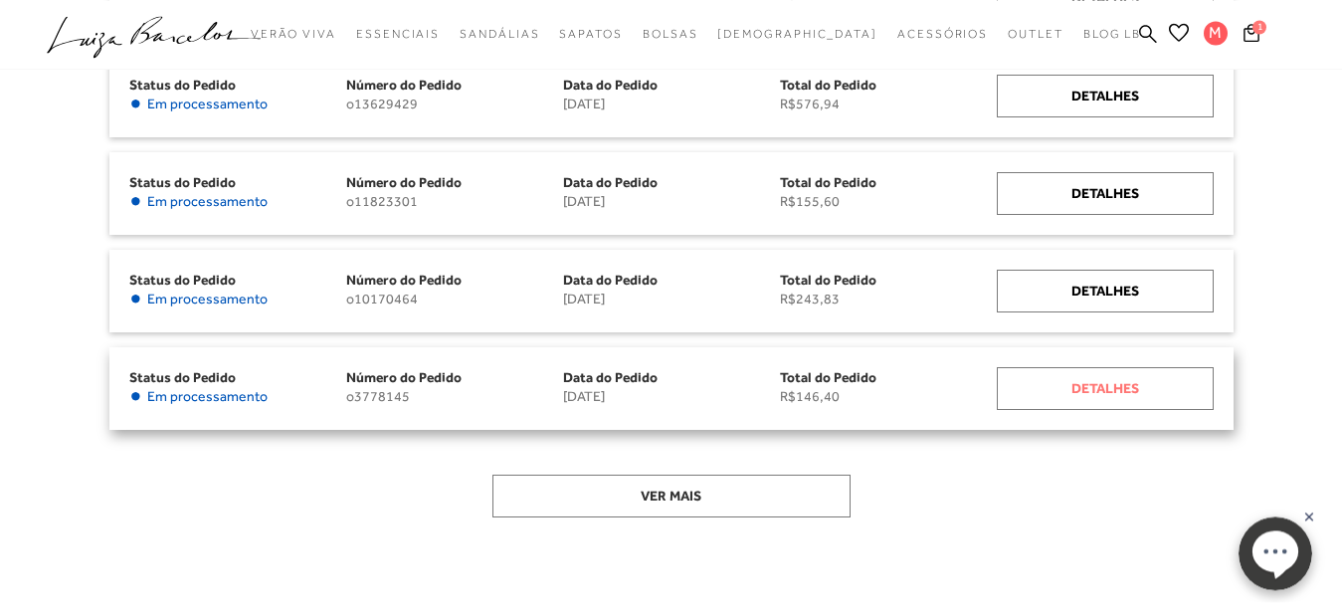
click at [1075, 385] on div "Detalhes" at bounding box center [1105, 388] width 217 height 43
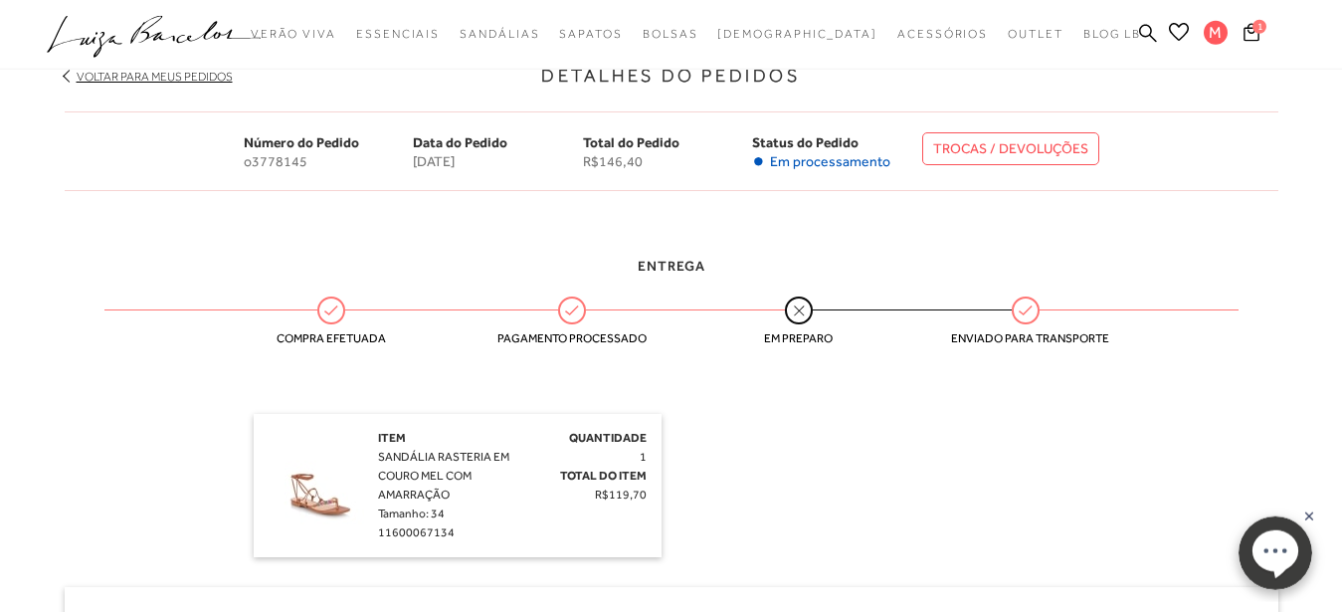
scroll to position [369, 0]
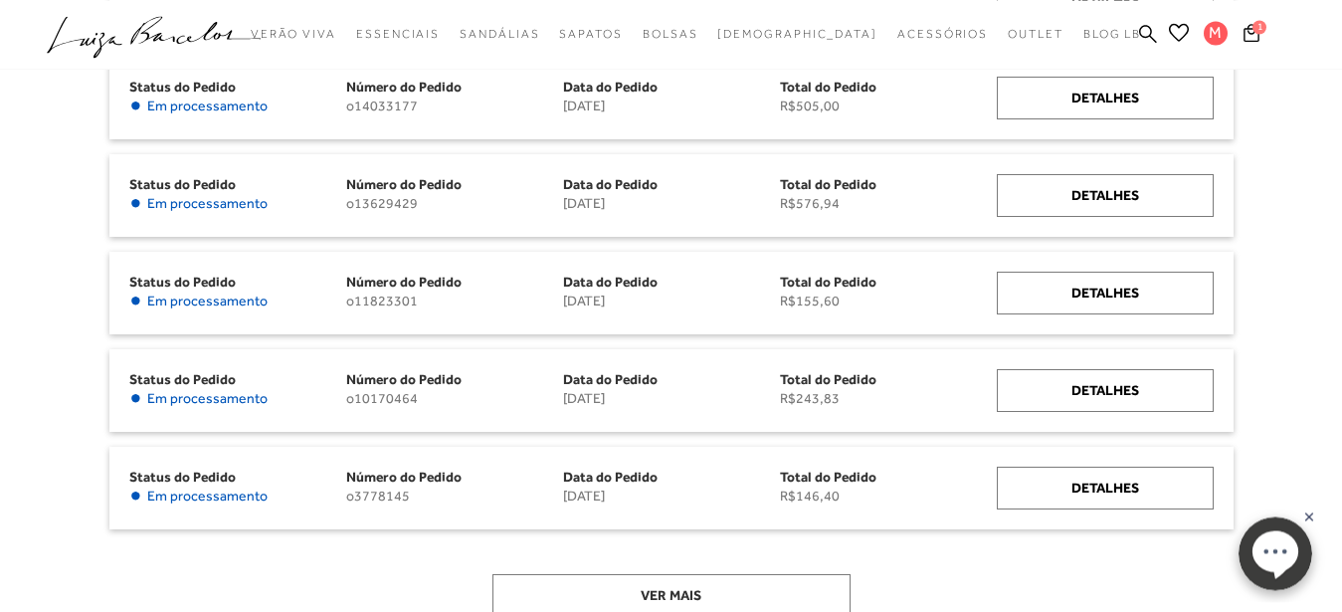
scroll to position [1016, 0]
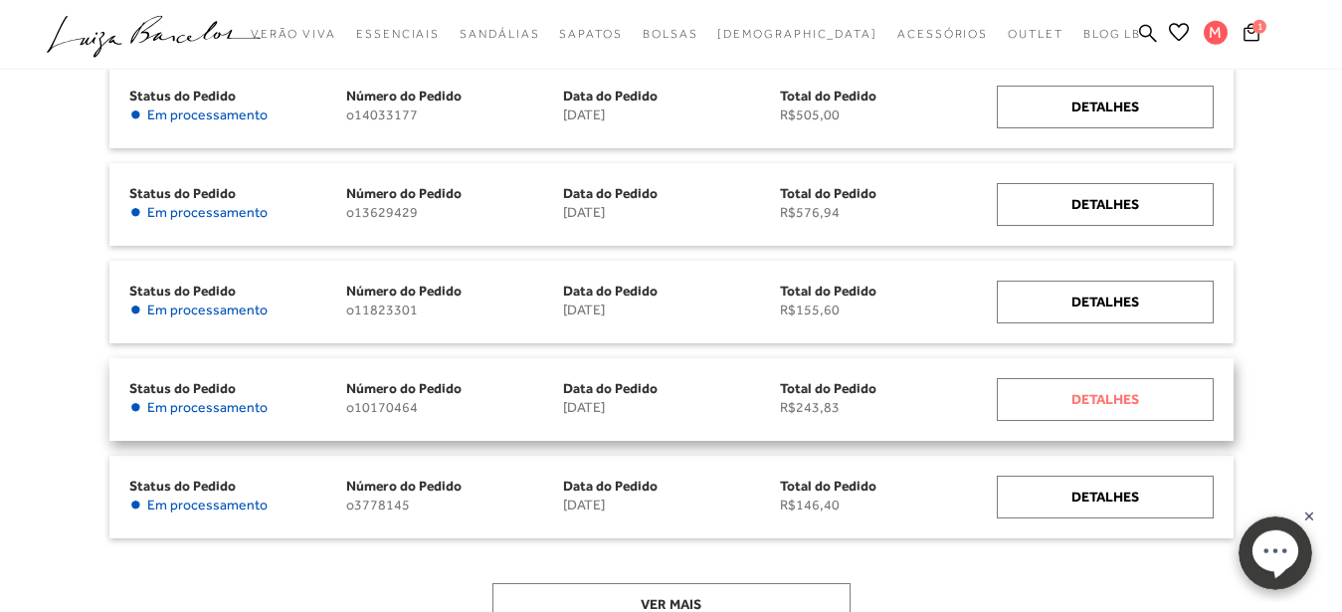
click at [1102, 402] on div "Detalhes" at bounding box center [1105, 399] width 217 height 43
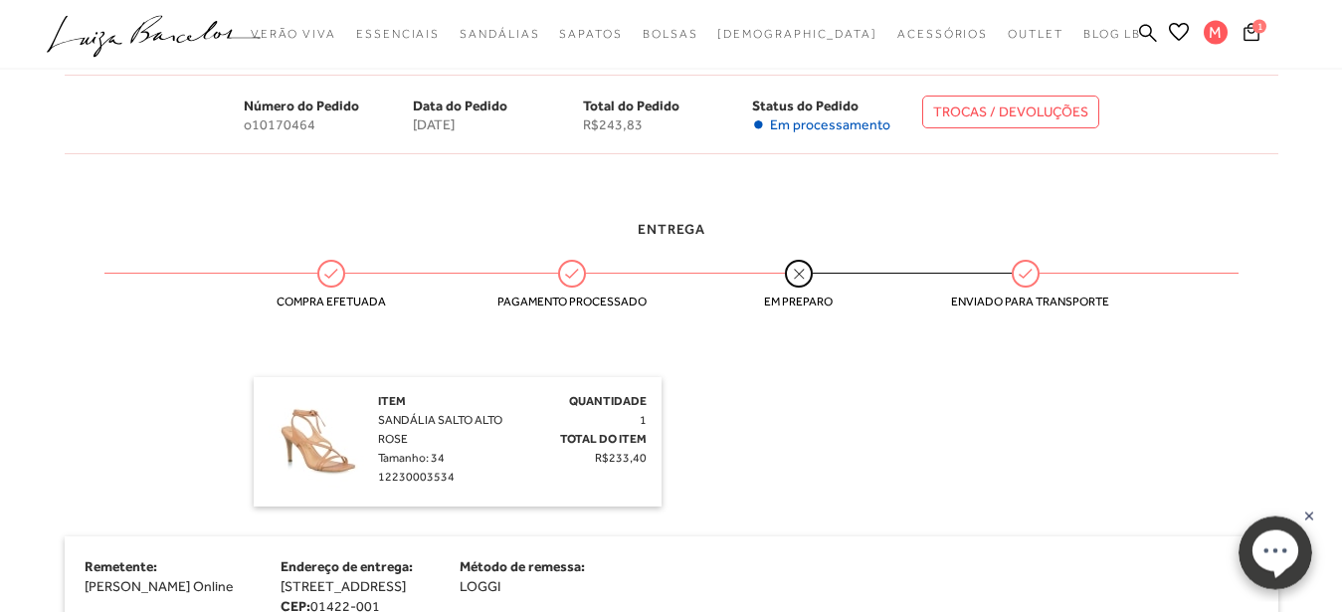
scroll to position [336, 0]
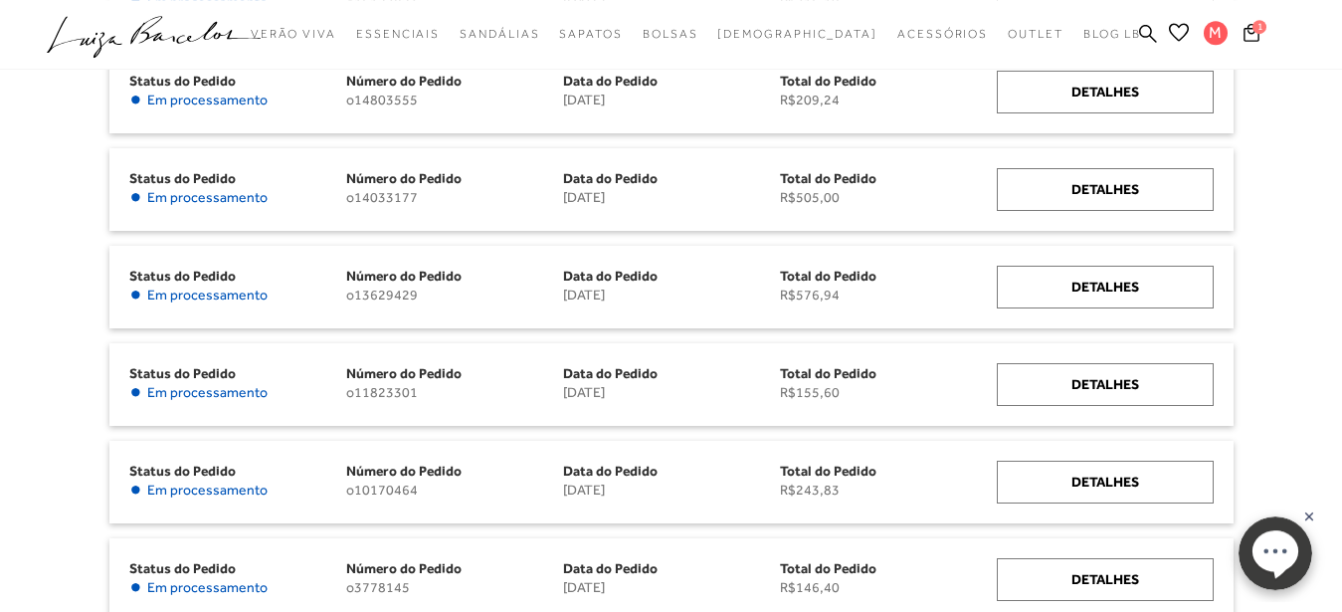
scroll to position [883, 0]
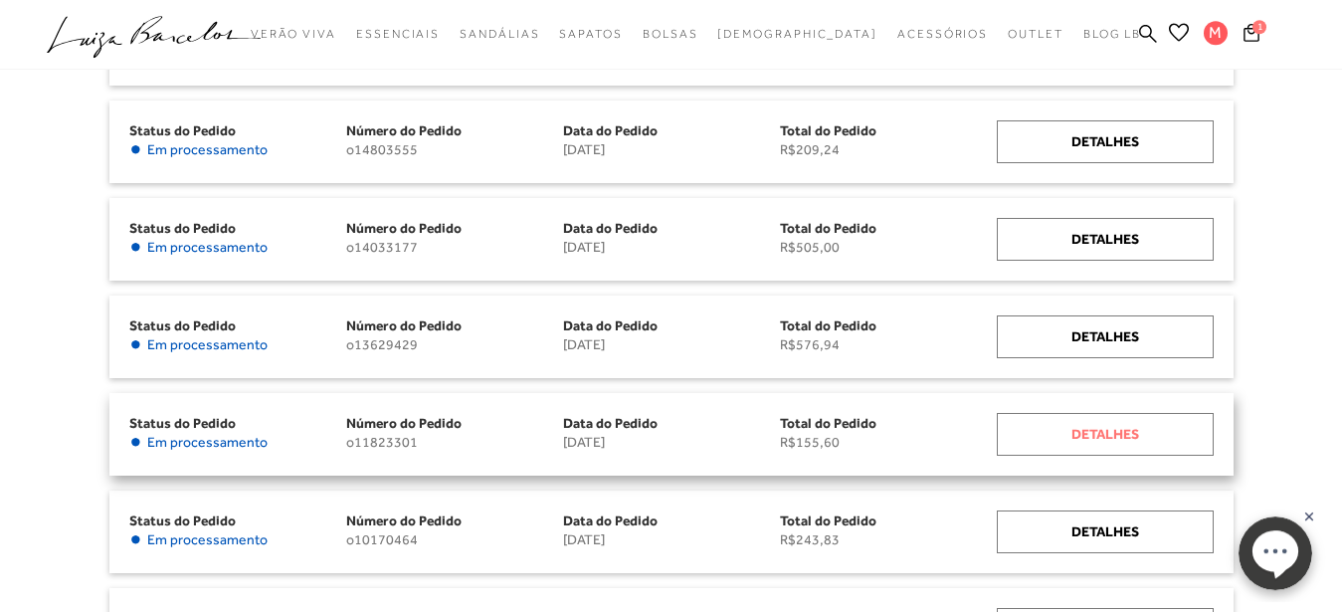
click at [1107, 432] on div "Detalhes" at bounding box center [1105, 434] width 217 height 43
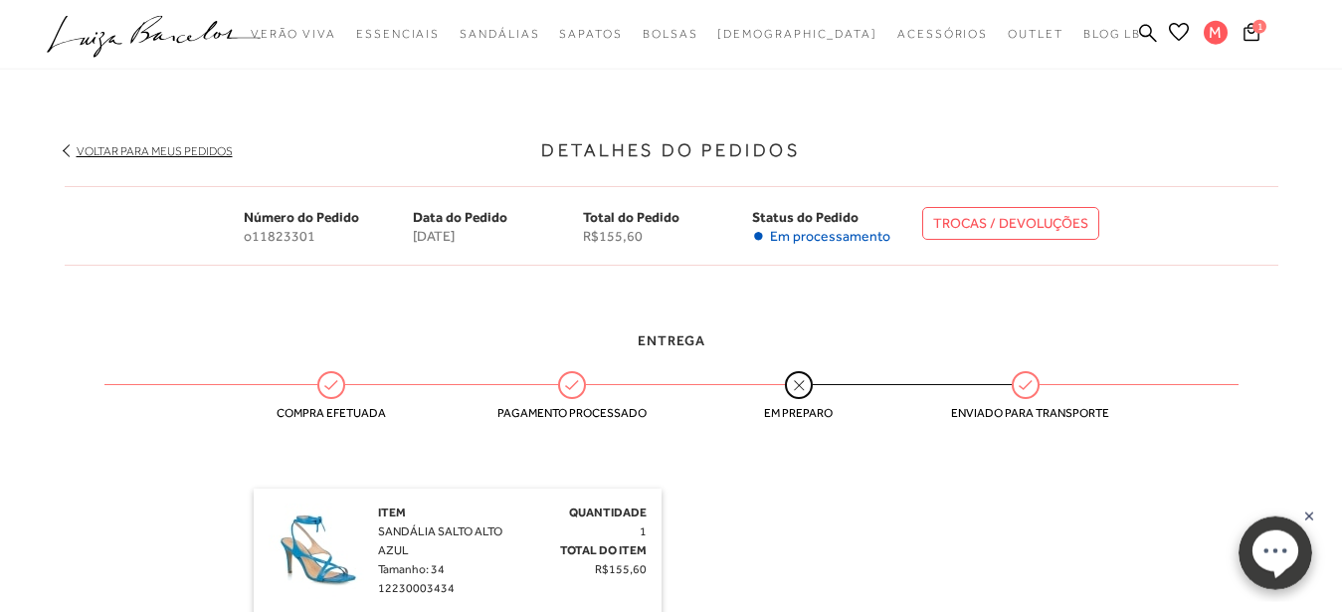
scroll to position [44, 0]
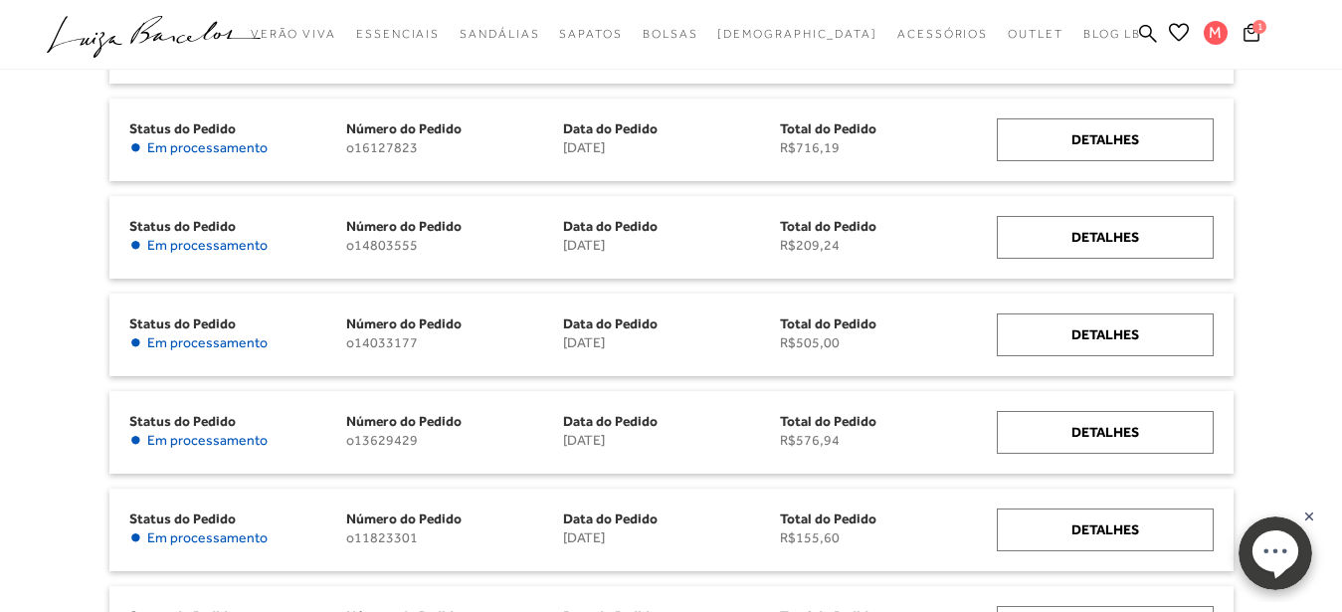
scroll to position [780, 0]
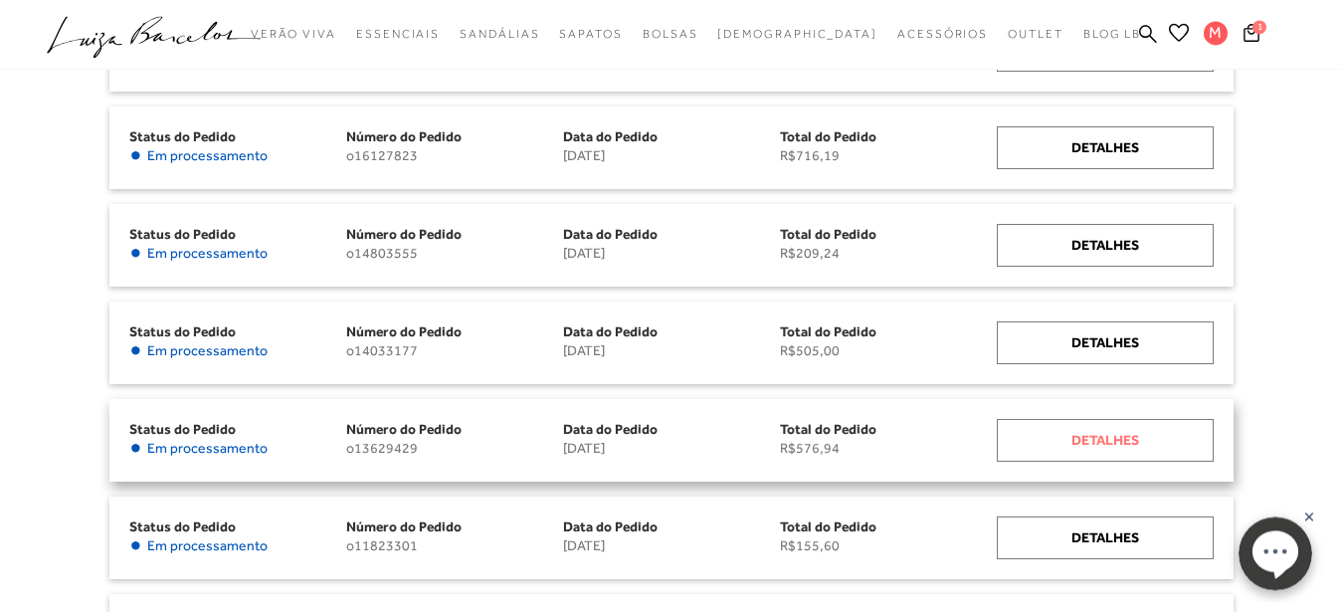
click at [1109, 438] on div "Detalhes" at bounding box center [1105, 440] width 217 height 43
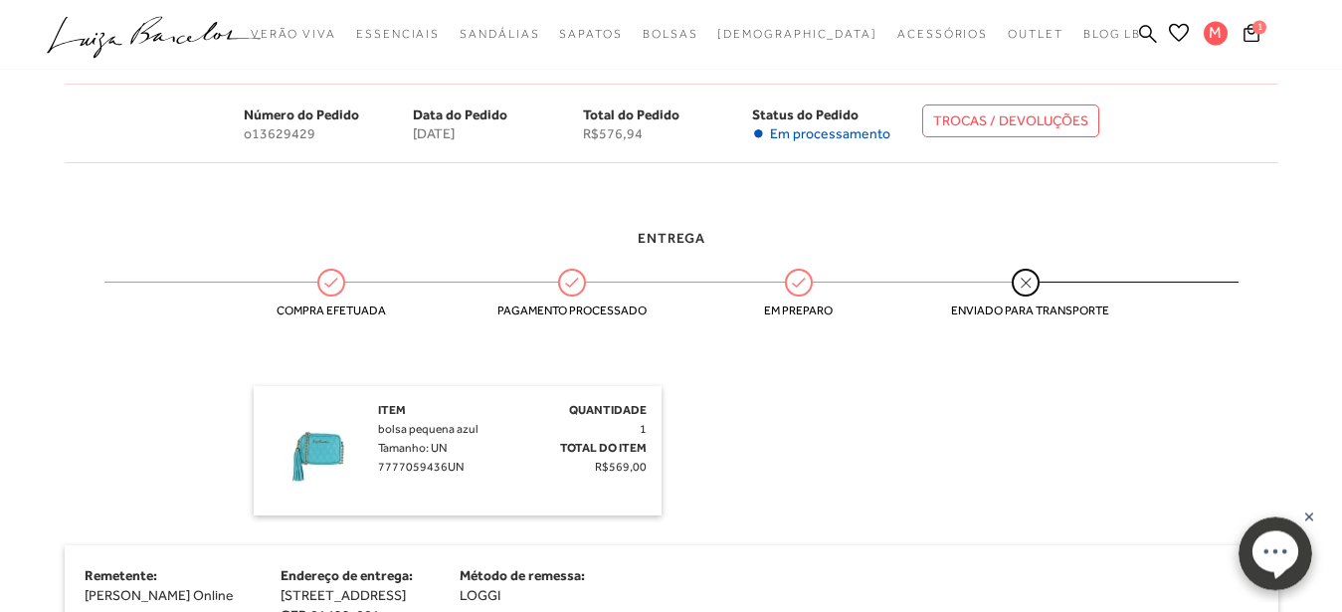
scroll to position [323, 0]
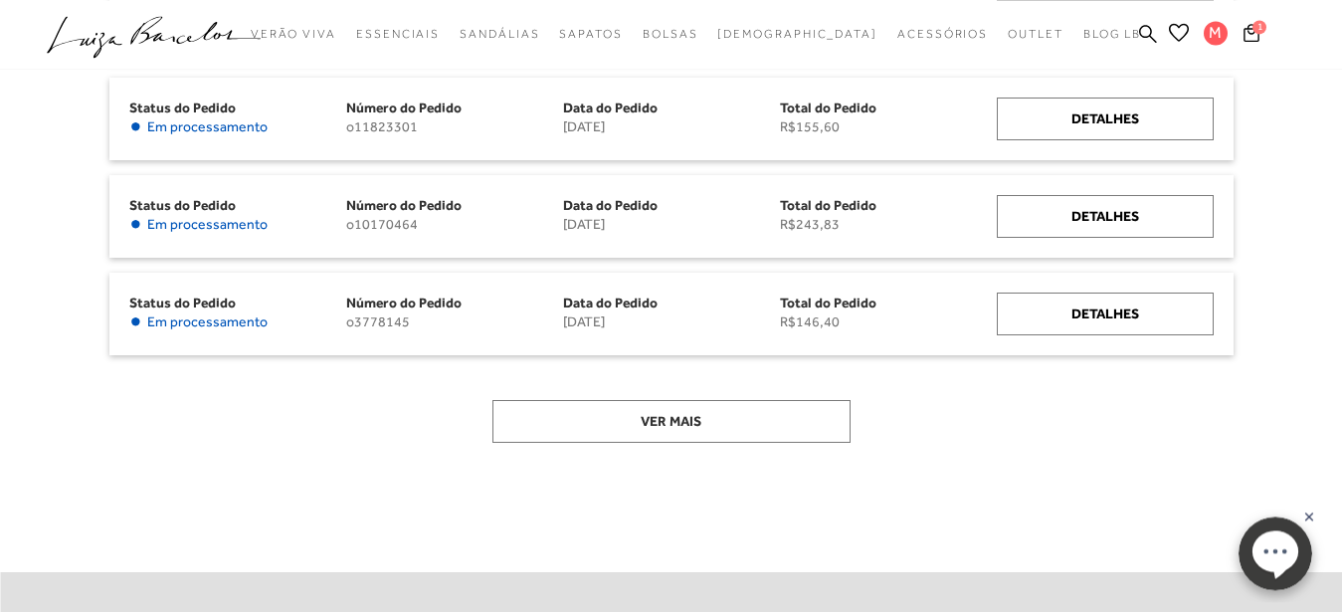
scroll to position [1339, 0]
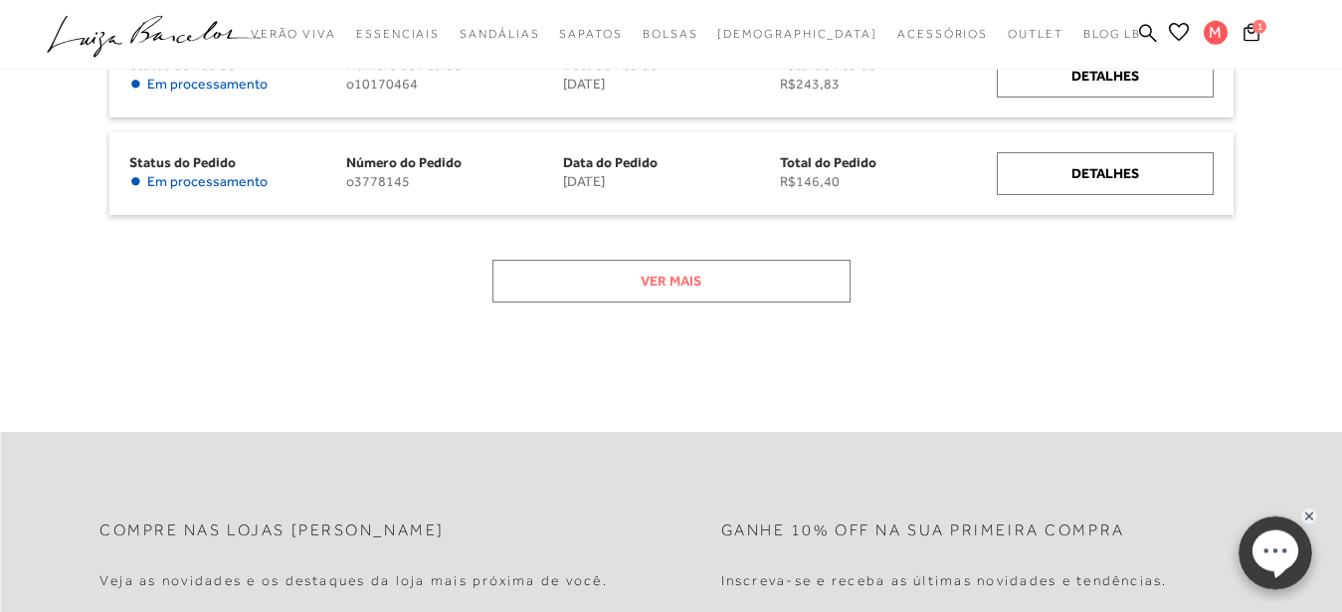
click at [673, 292] on button "Ver mais" at bounding box center [671, 281] width 358 height 43
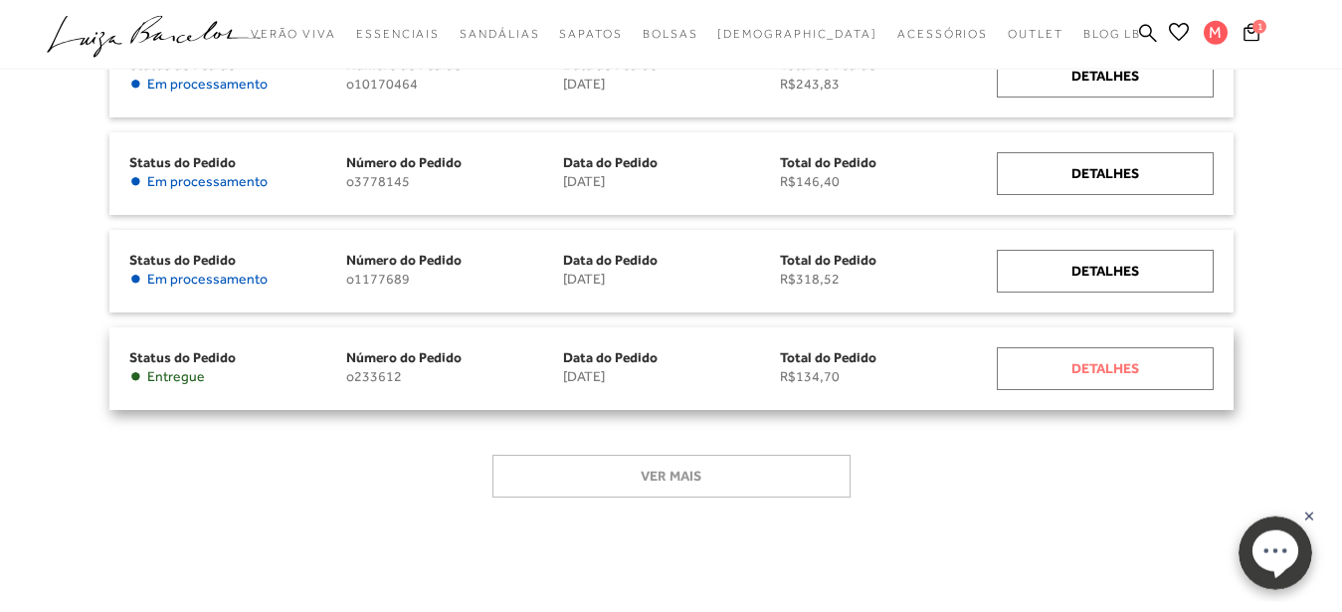
click at [1107, 369] on div "Detalhes" at bounding box center [1105, 368] width 217 height 43
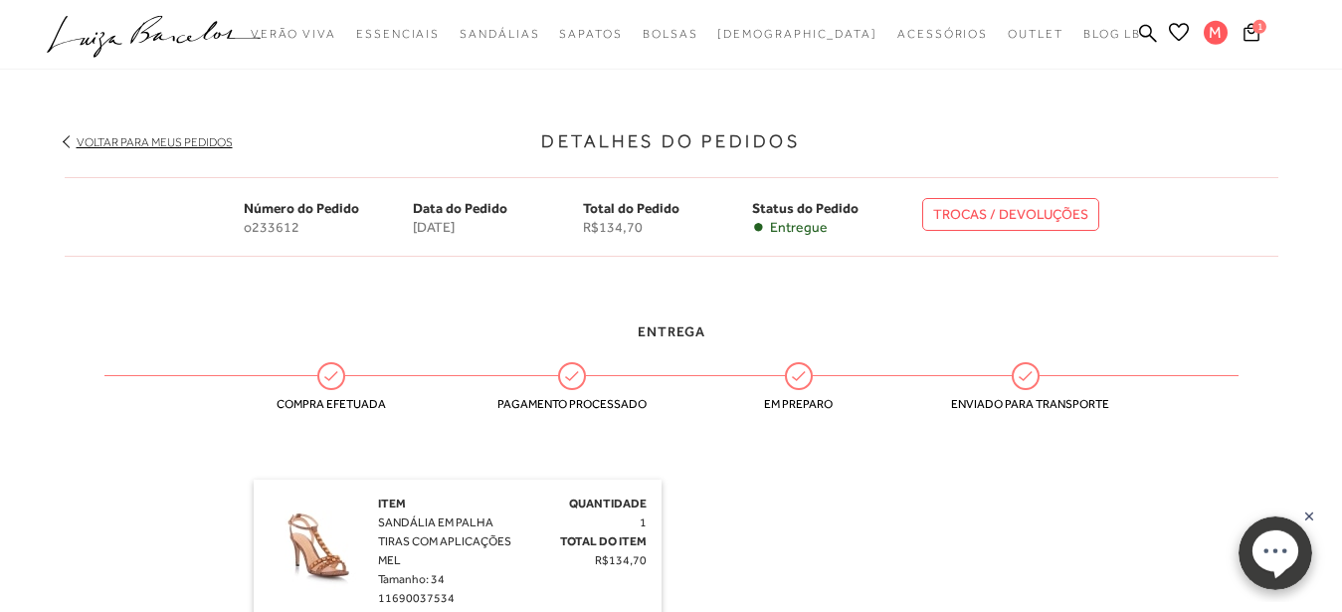
scroll to position [362, 0]
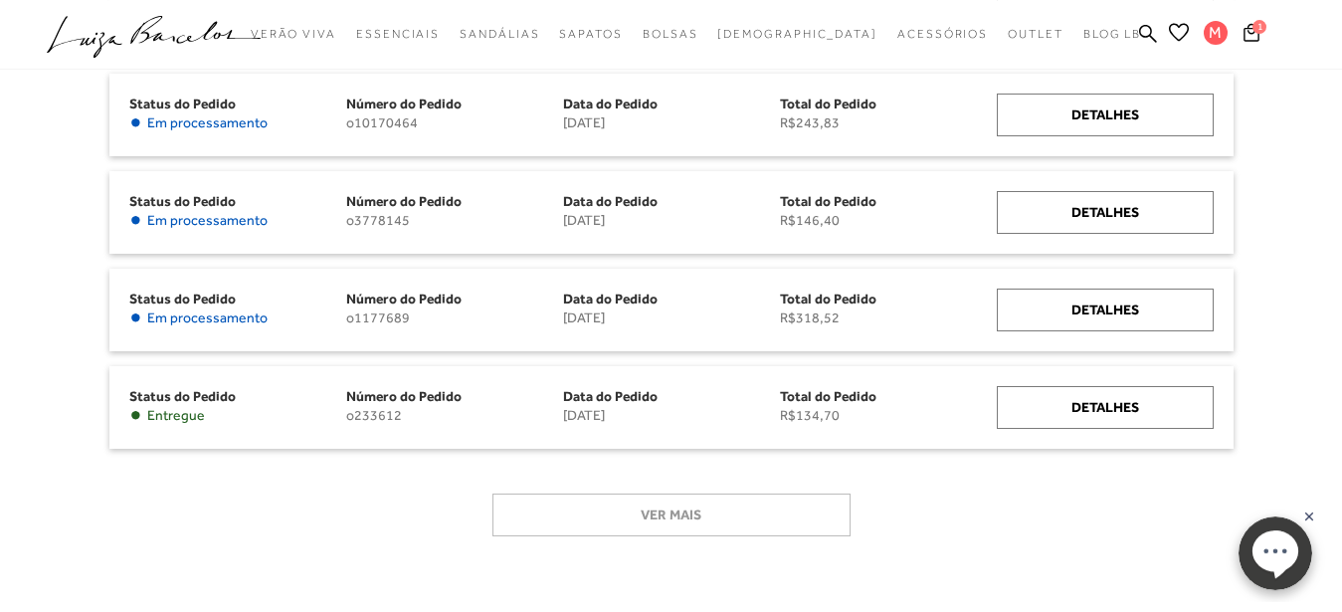
scroll to position [1286, 0]
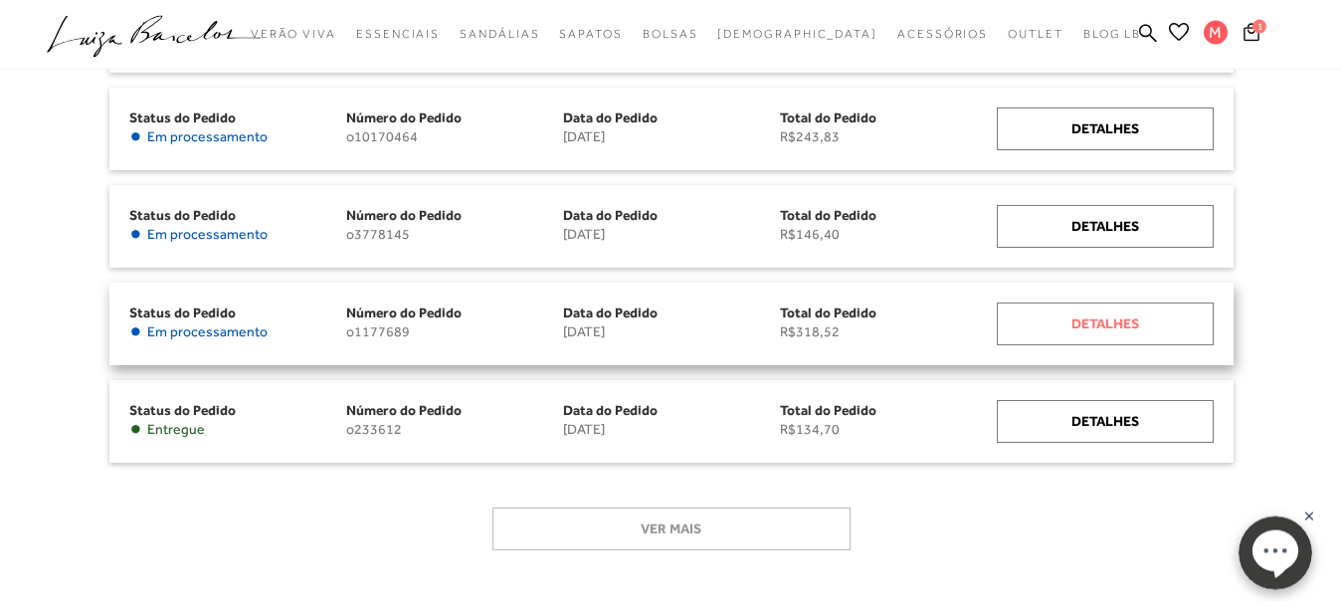
click at [1081, 322] on div "Detalhes" at bounding box center [1105, 323] width 217 height 43
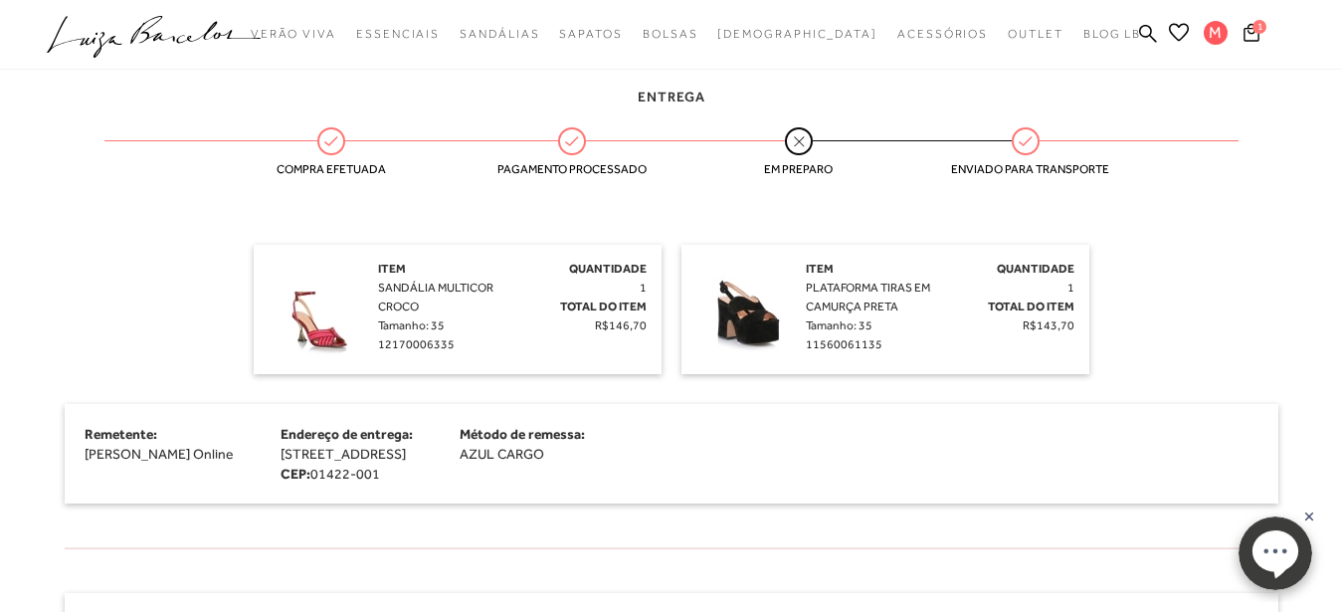
scroll to position [454, 0]
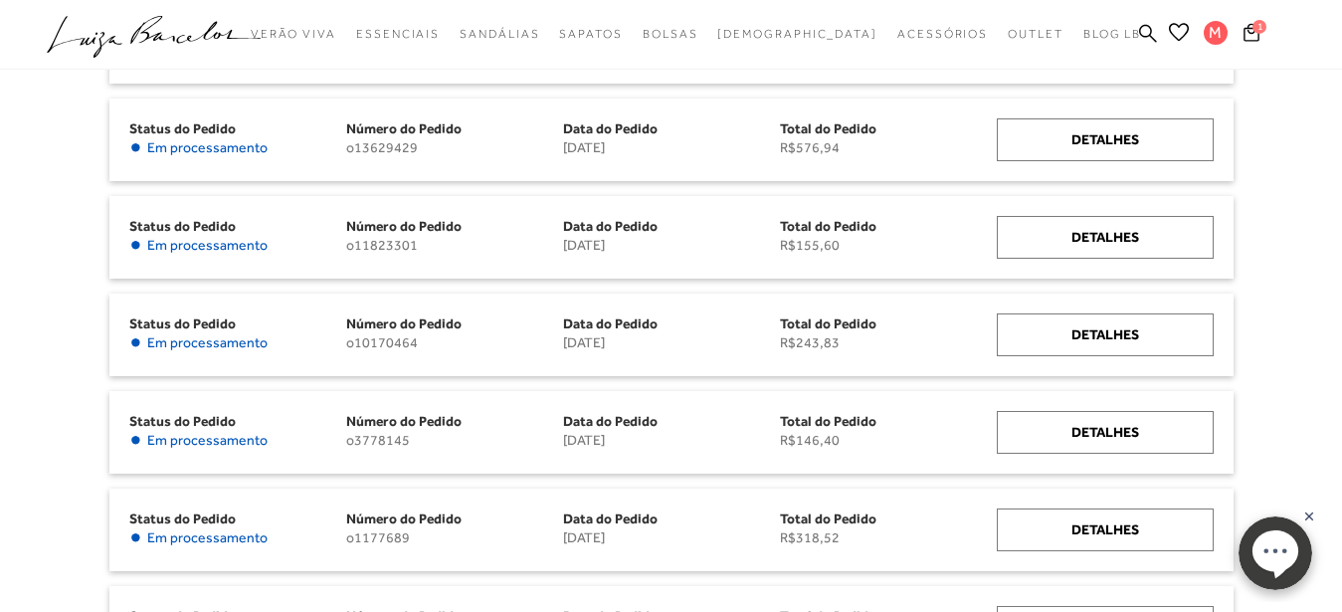
scroll to position [1067, 0]
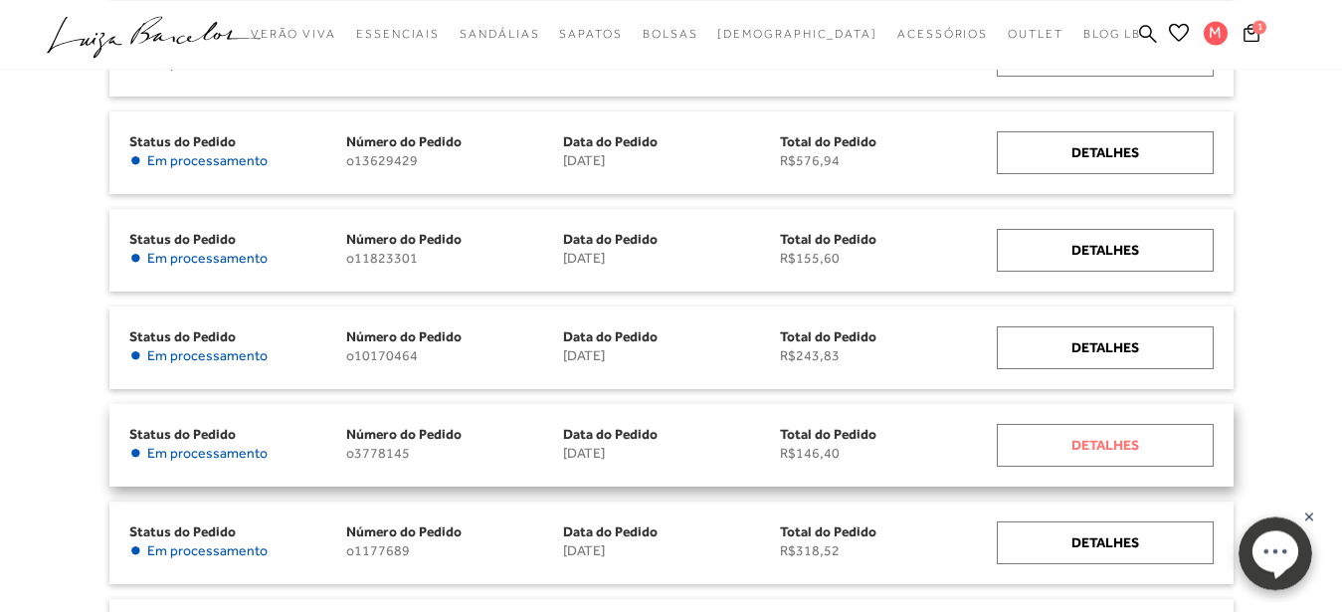
click at [1126, 441] on div "Detalhes" at bounding box center [1105, 445] width 217 height 43
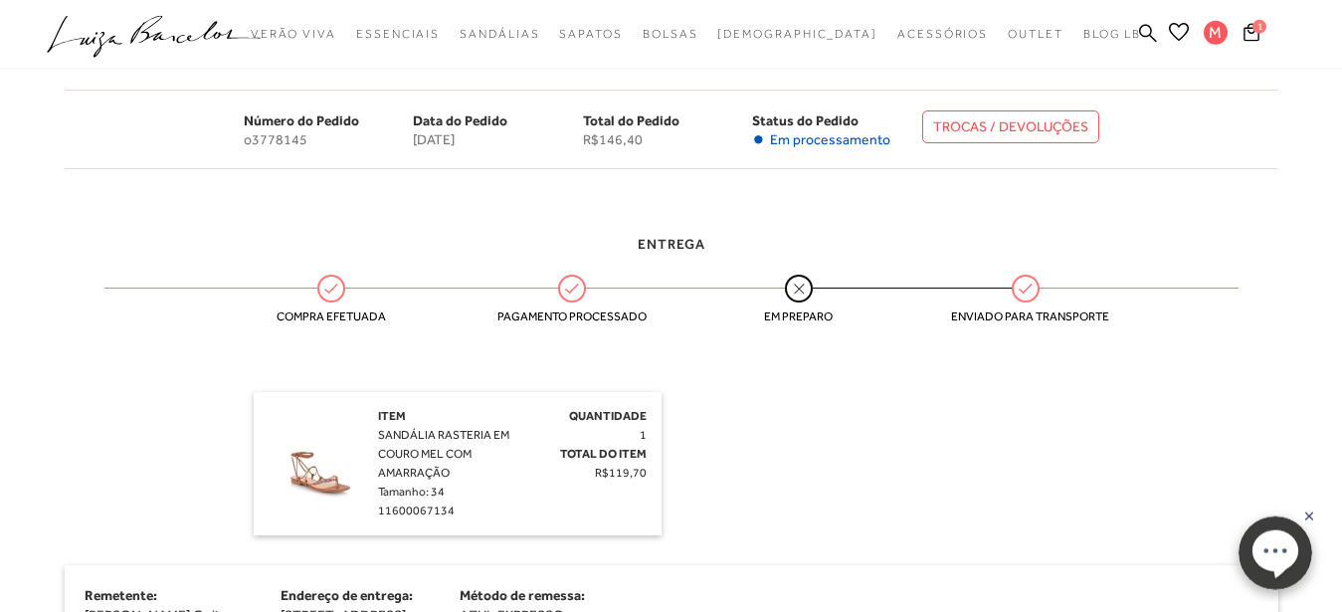
scroll to position [343, 0]
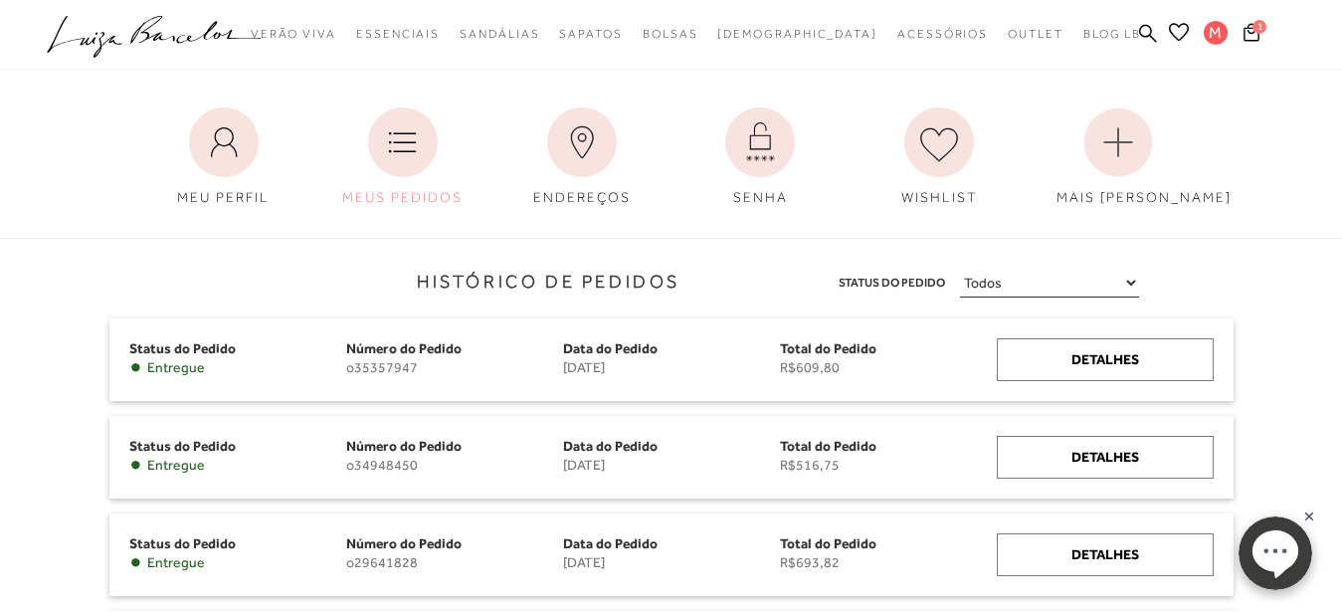
scroll to position [9, 0]
